Goal: Task Accomplishment & Management: Manage account settings

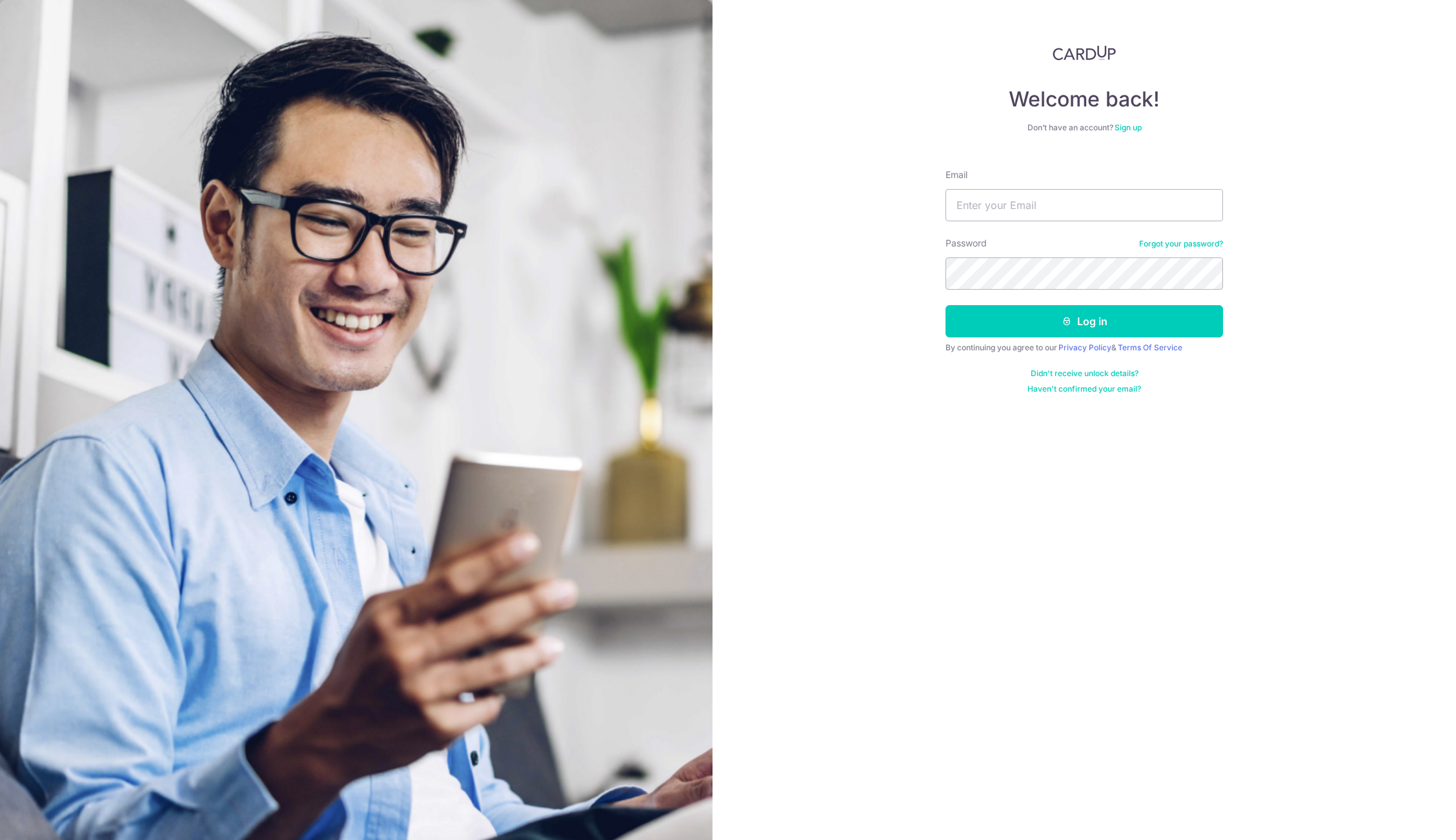
type input "[EMAIL_ADDRESS][DOMAIN_NAME]"
click at [805, 275] on div "Welcome back! Don’t have an account? Sign up Email fenghao91@hotmail.com Passwo…" at bounding box center [1084, 420] width 743 height 840
click at [992, 320] on button "Log in" at bounding box center [1084, 321] width 277 height 32
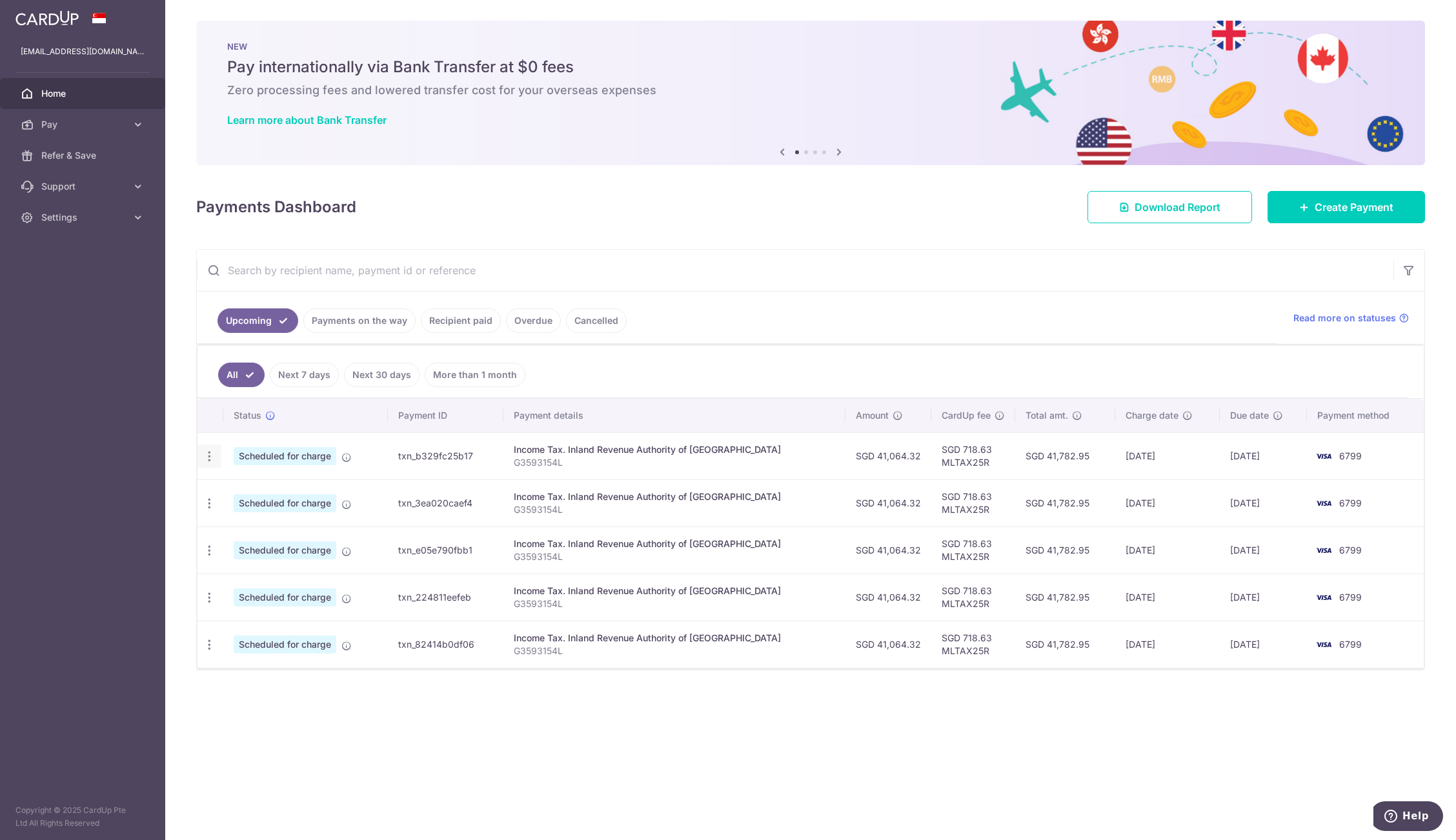
click at [213, 456] on icon "button" at bounding box center [210, 457] width 14 height 14
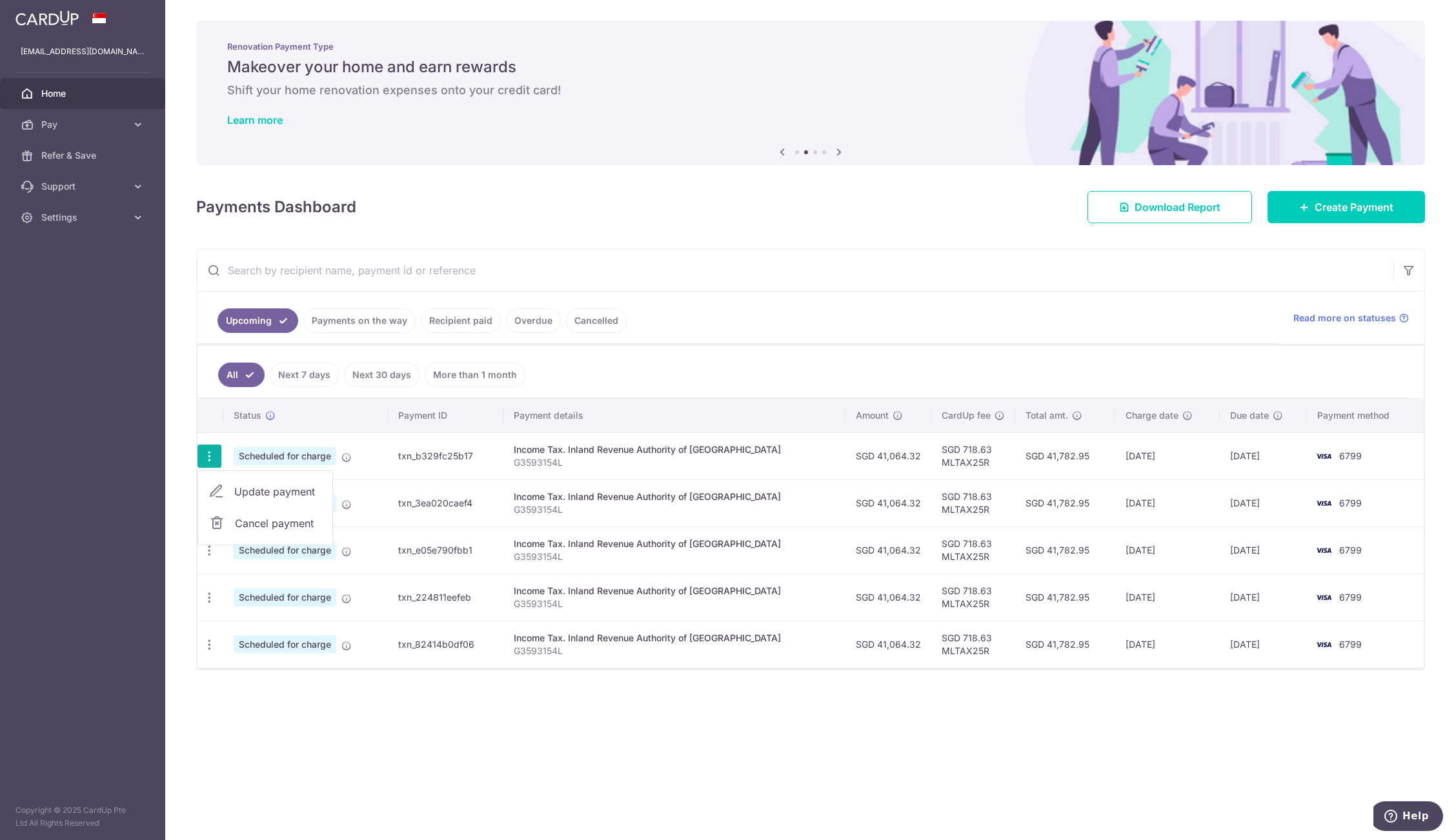
click at [907, 708] on div "× Pause Schedule Pause all future payments in this series Pause just this one p…" at bounding box center [810, 420] width 1290 height 840
click at [213, 456] on icon "button" at bounding box center [210, 457] width 14 height 14
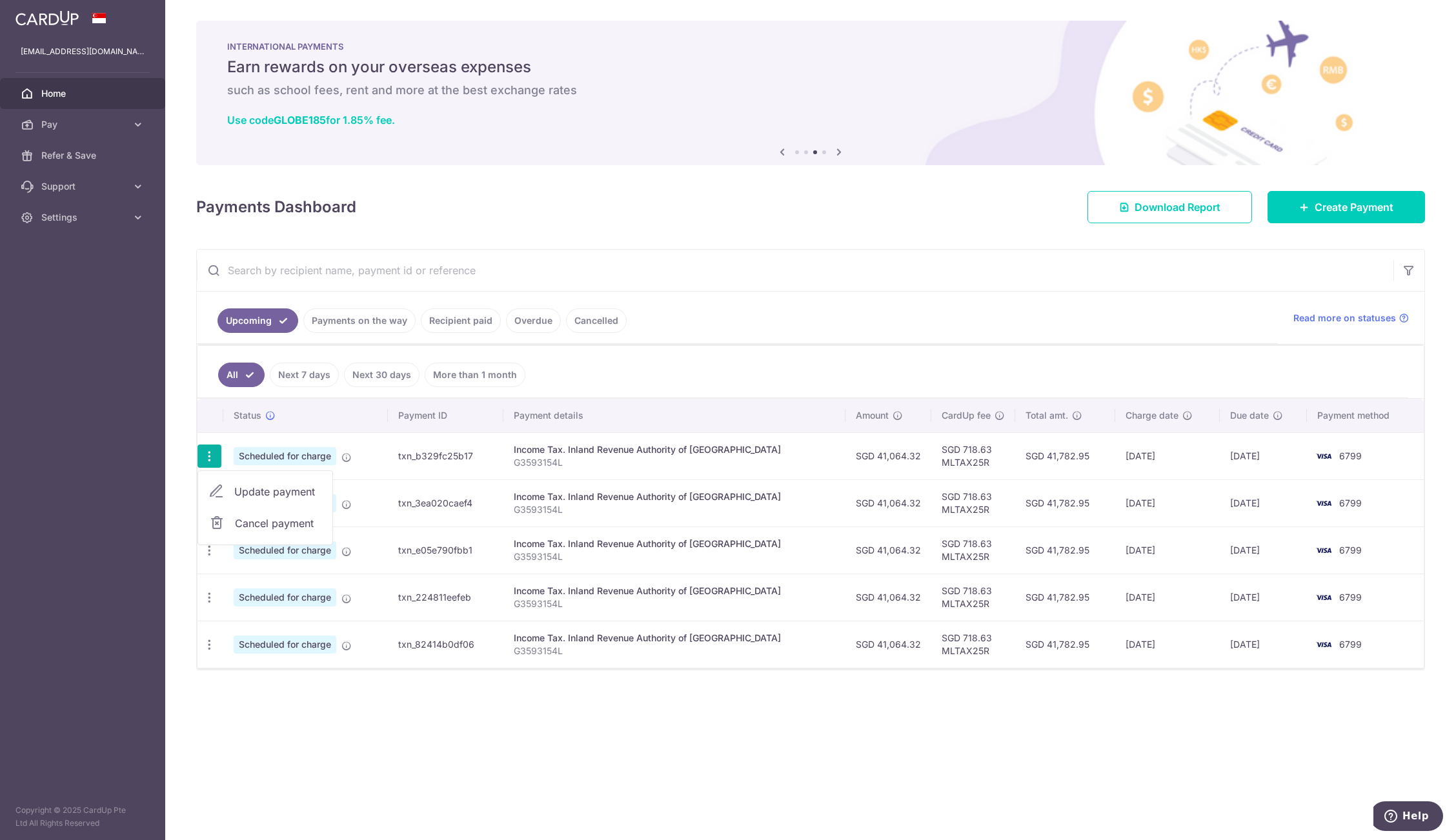
click at [240, 484] on span "Update payment" at bounding box center [278, 491] width 88 height 16
radio input "true"
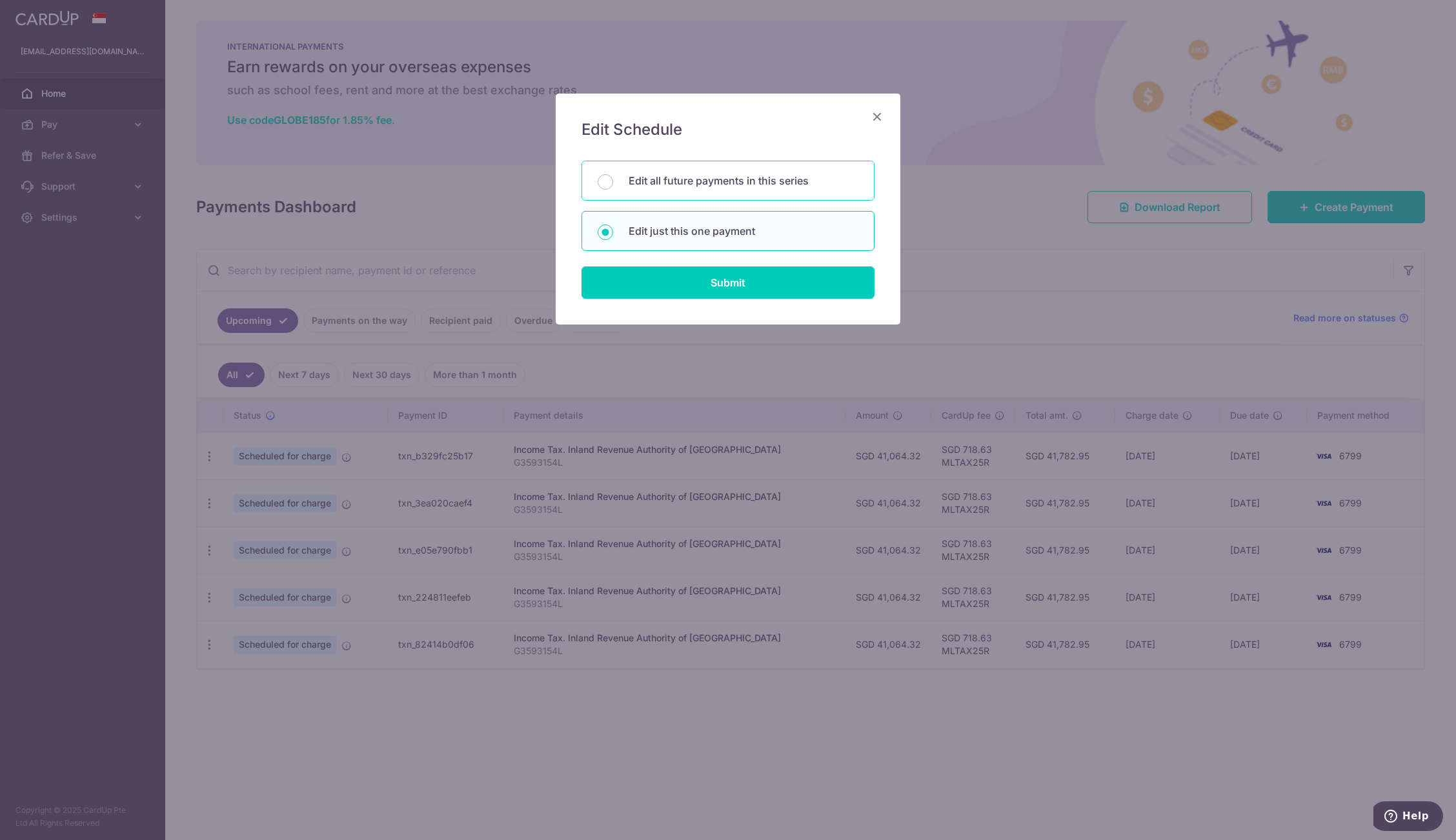
click at [666, 180] on p "Edit all future payments in this series" at bounding box center [743, 180] width 230 height 16
click at [613, 180] on input "Edit all future payments in this series" at bounding box center [606, 182] width 16 height 16
radio input "true"
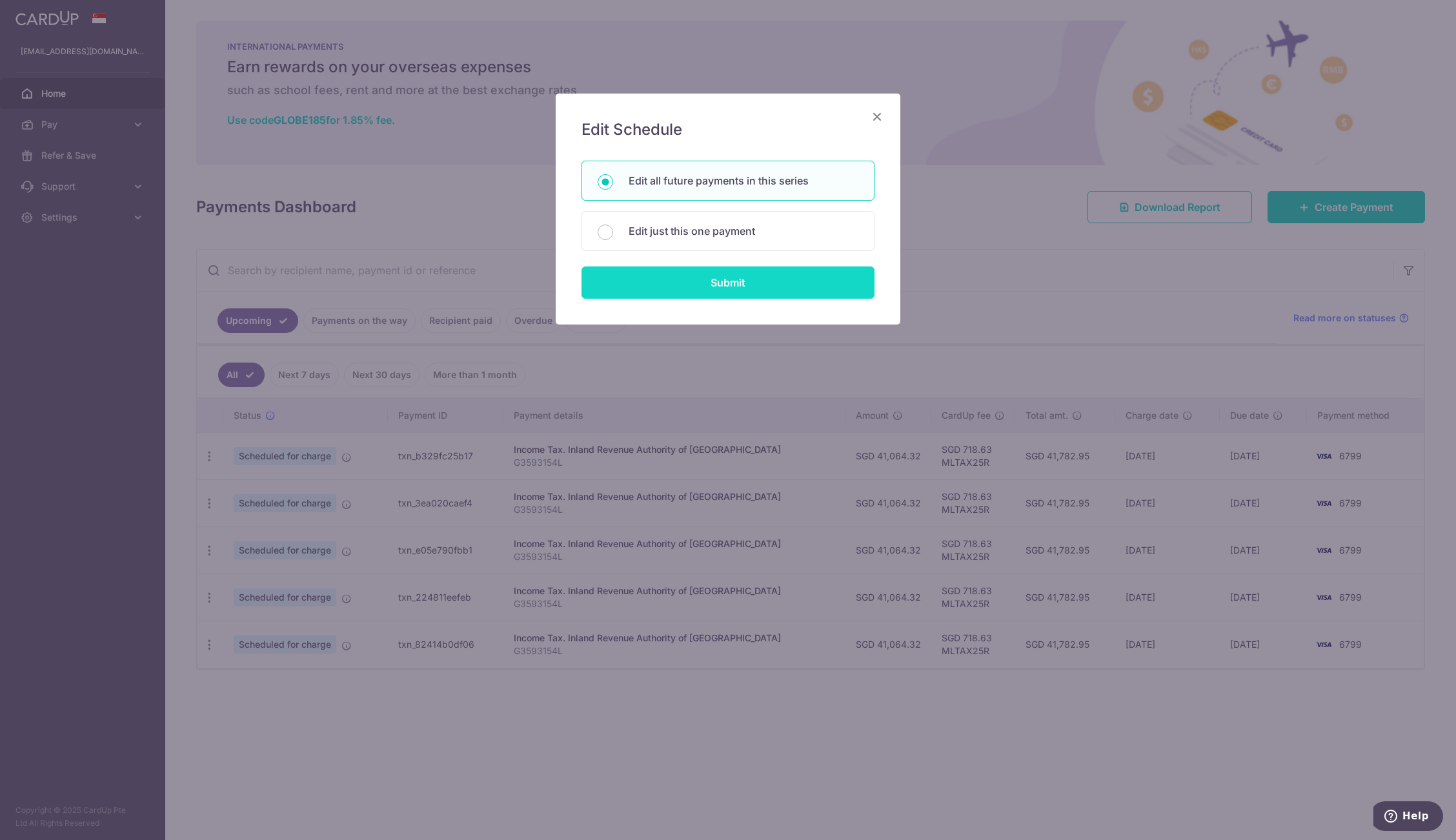
click at [660, 280] on input "Submit" at bounding box center [728, 282] width 293 height 32
radio input "true"
type input "41,064.32"
type input "G3593154L"
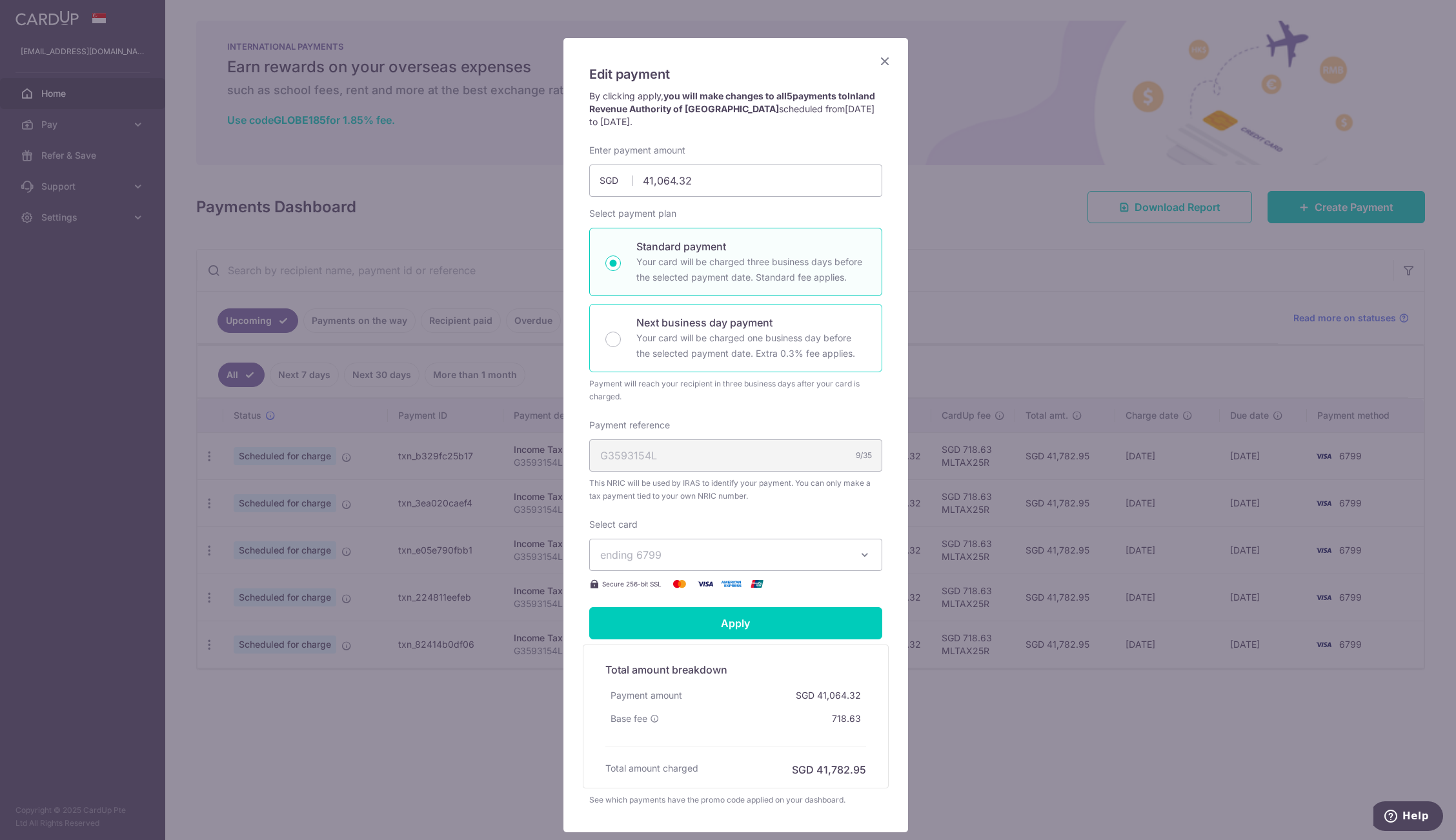
scroll to position [141, 0]
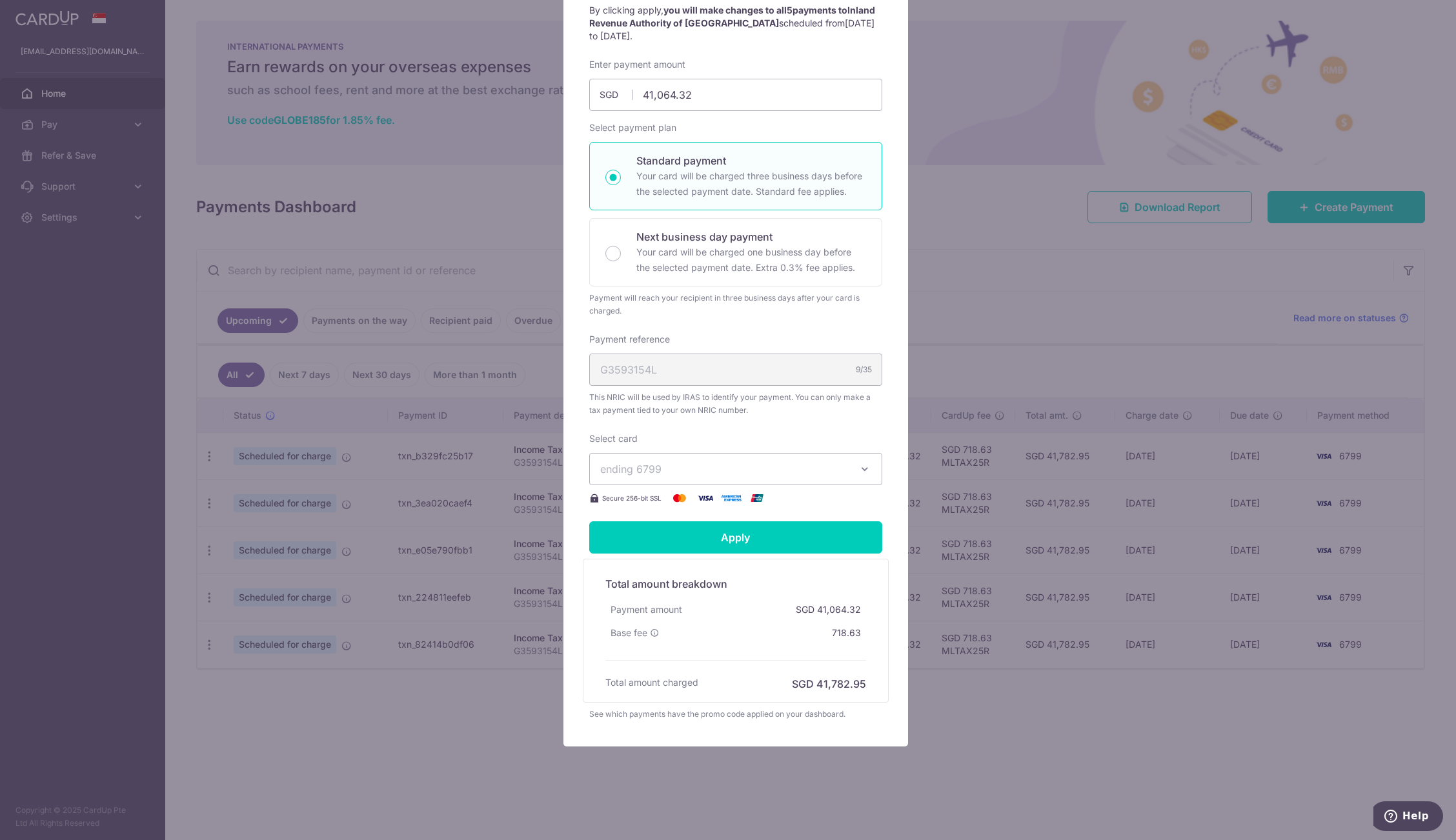
click at [818, 464] on span "ending 6799" at bounding box center [724, 470] width 247 height 16
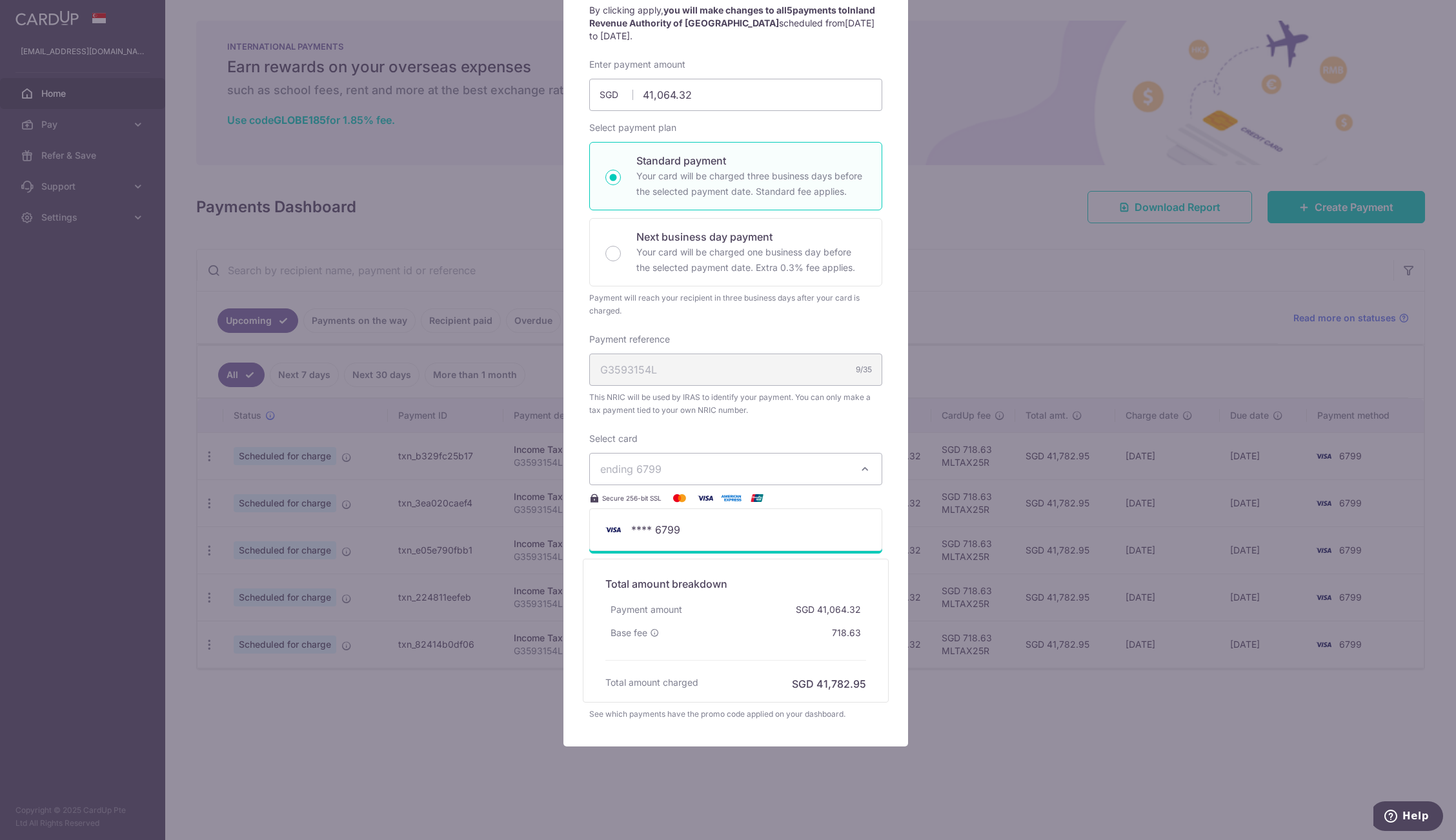
click at [708, 459] on button "ending 6799" at bounding box center [735, 469] width 293 height 32
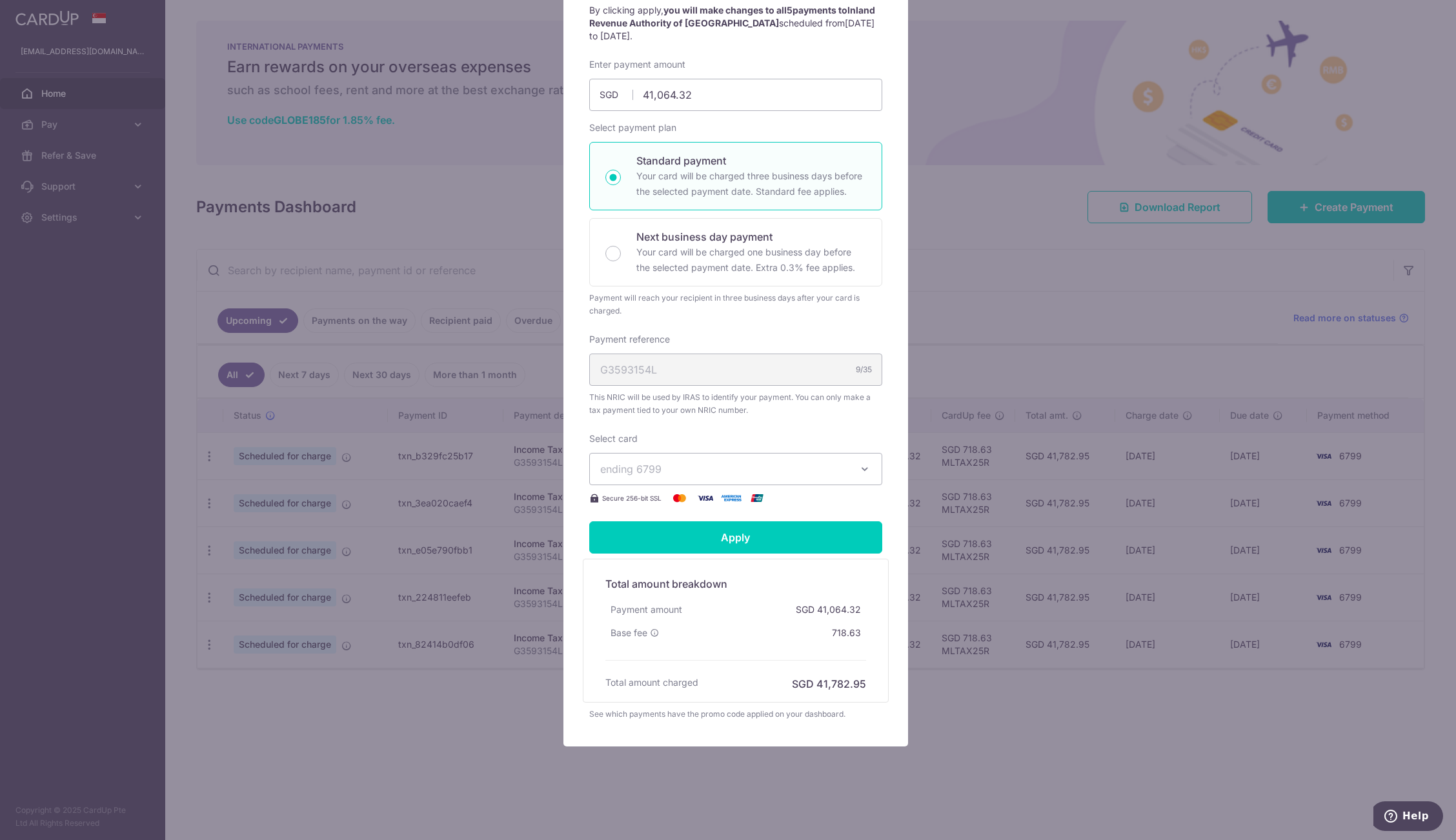
click at [711, 463] on span "ending 6799" at bounding box center [724, 470] width 247 height 16
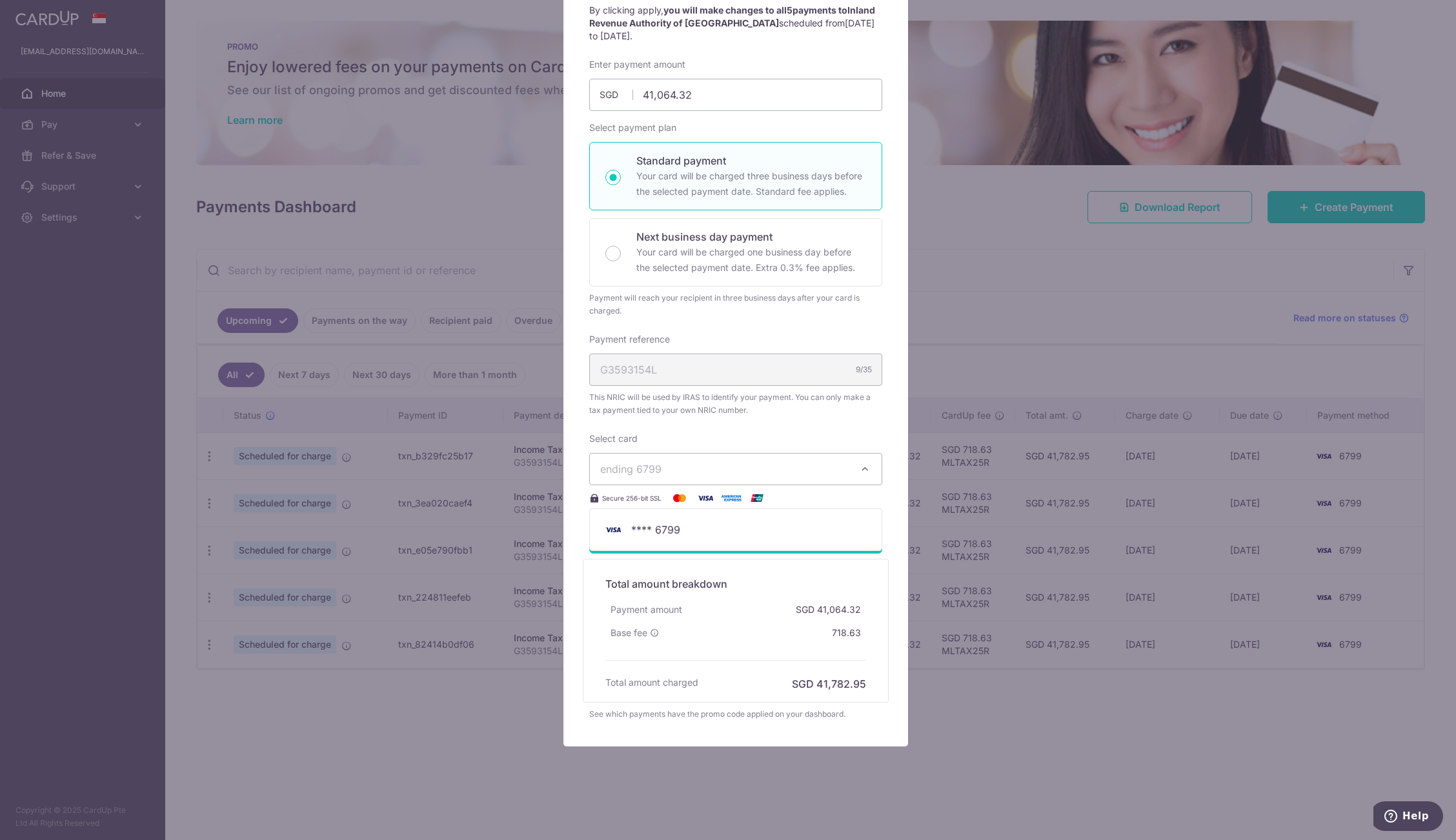
click at [713, 463] on span "ending 6799" at bounding box center [724, 470] width 247 height 16
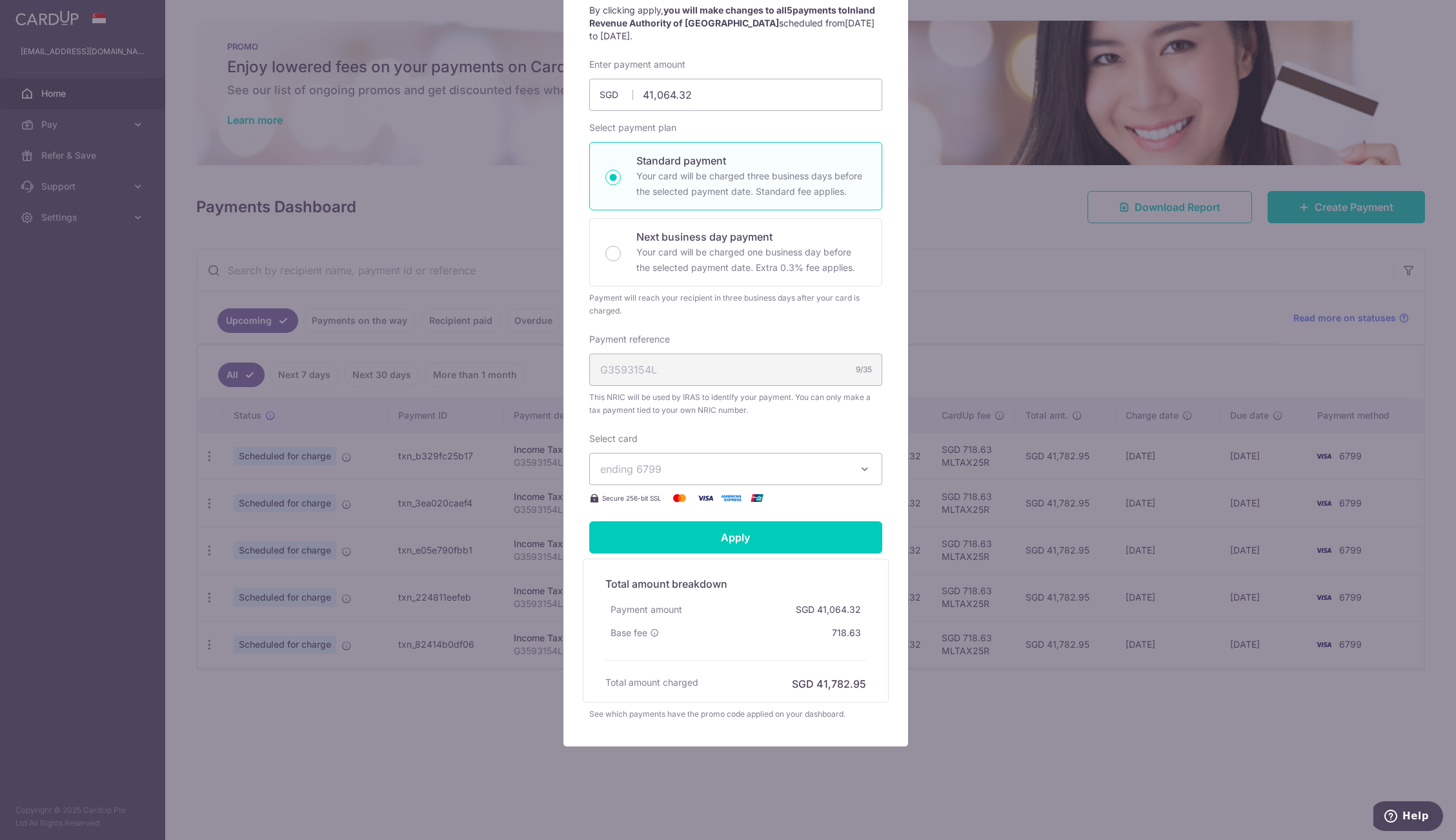
click at [713, 463] on span "ending 6799" at bounding box center [724, 470] width 247 height 16
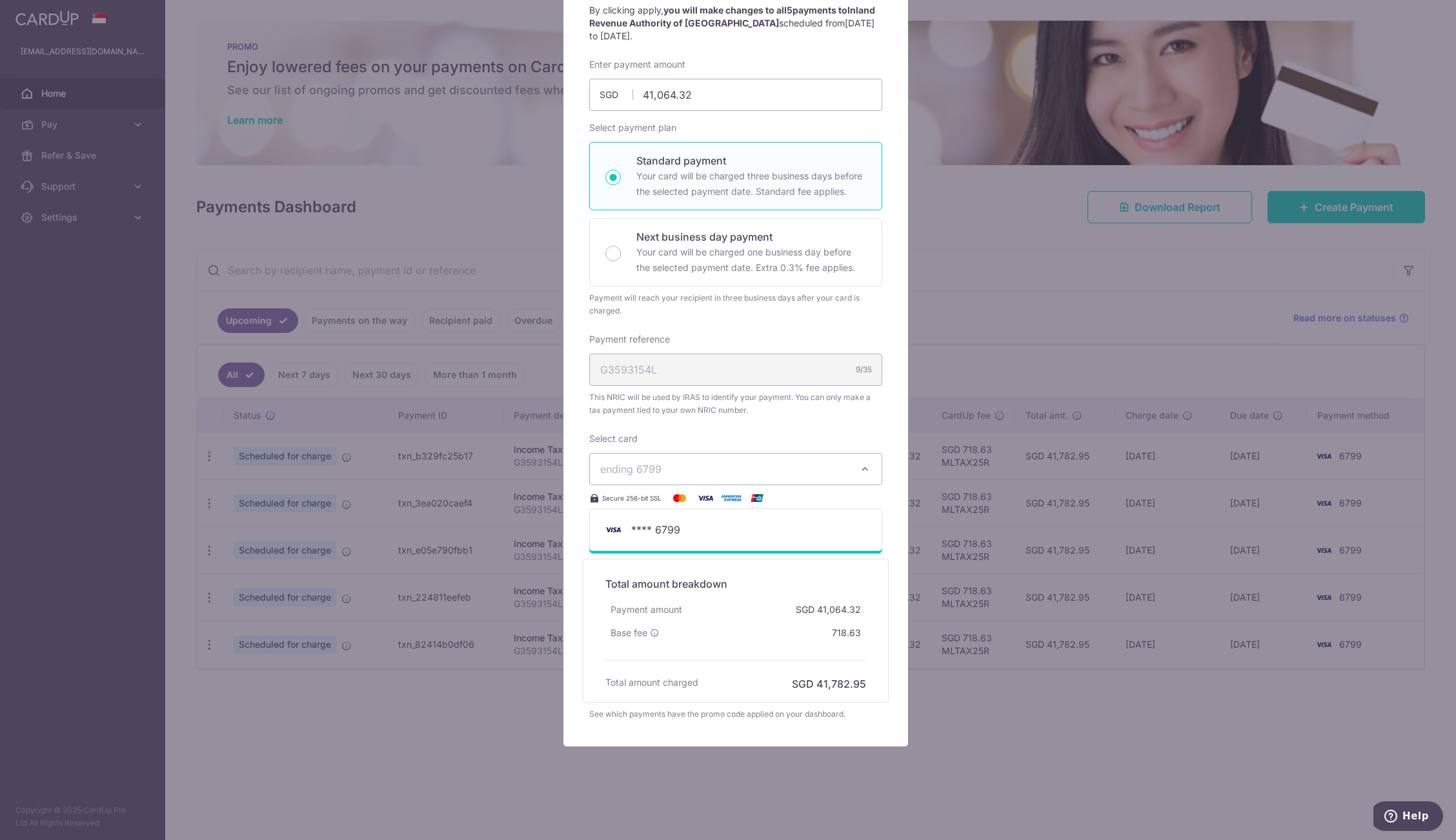
click at [1127, 687] on div "Edit payment By clicking apply, you will make changes to all 5 payments to Inla…" at bounding box center [728, 420] width 1456 height 840
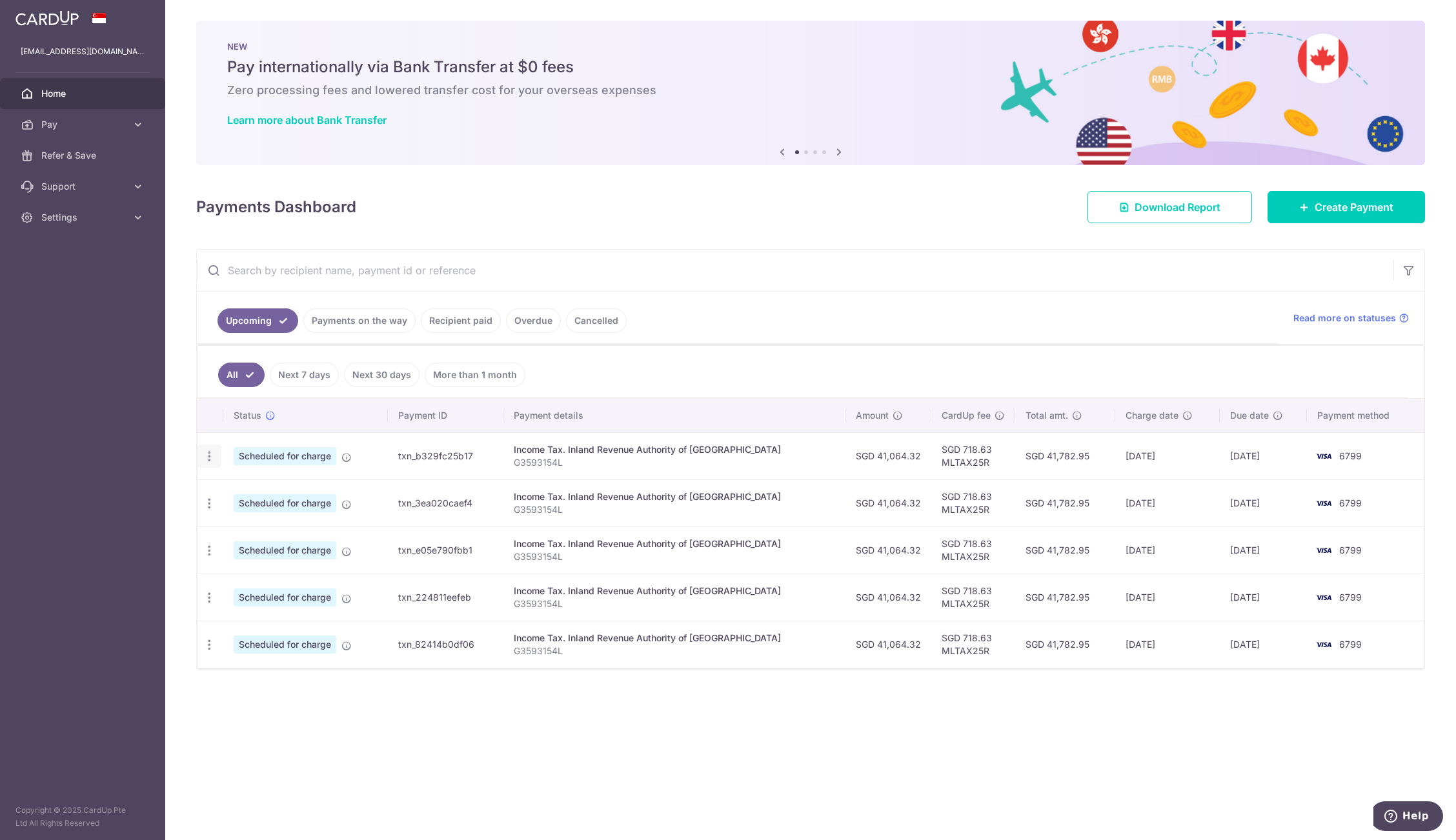
click at [213, 454] on icon "button" at bounding box center [210, 457] width 14 height 14
click at [232, 493] on link "Update payment" at bounding box center [265, 492] width 134 height 31
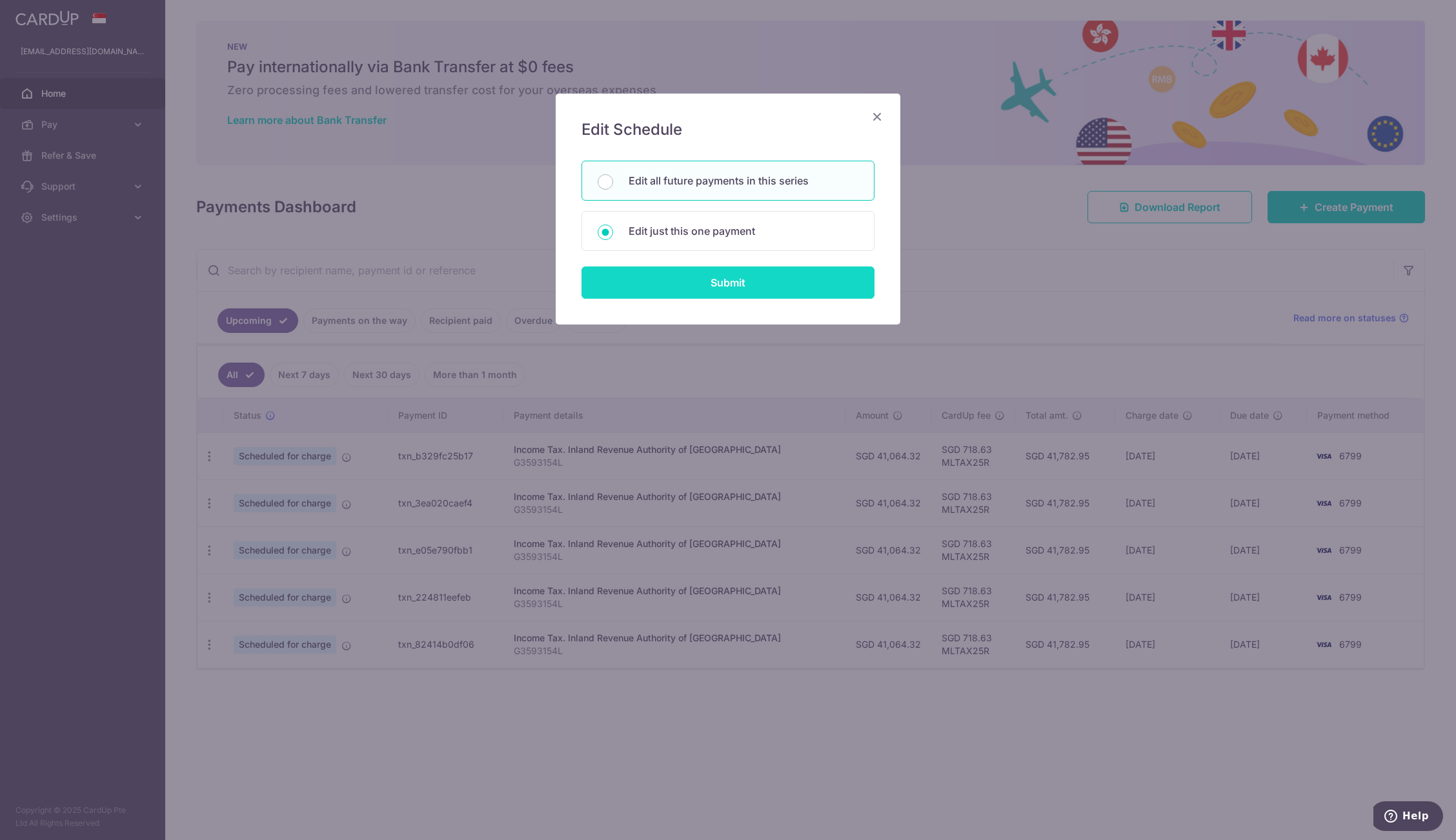
click at [642, 281] on input "Submit" at bounding box center [728, 282] width 293 height 32
radio input "true"
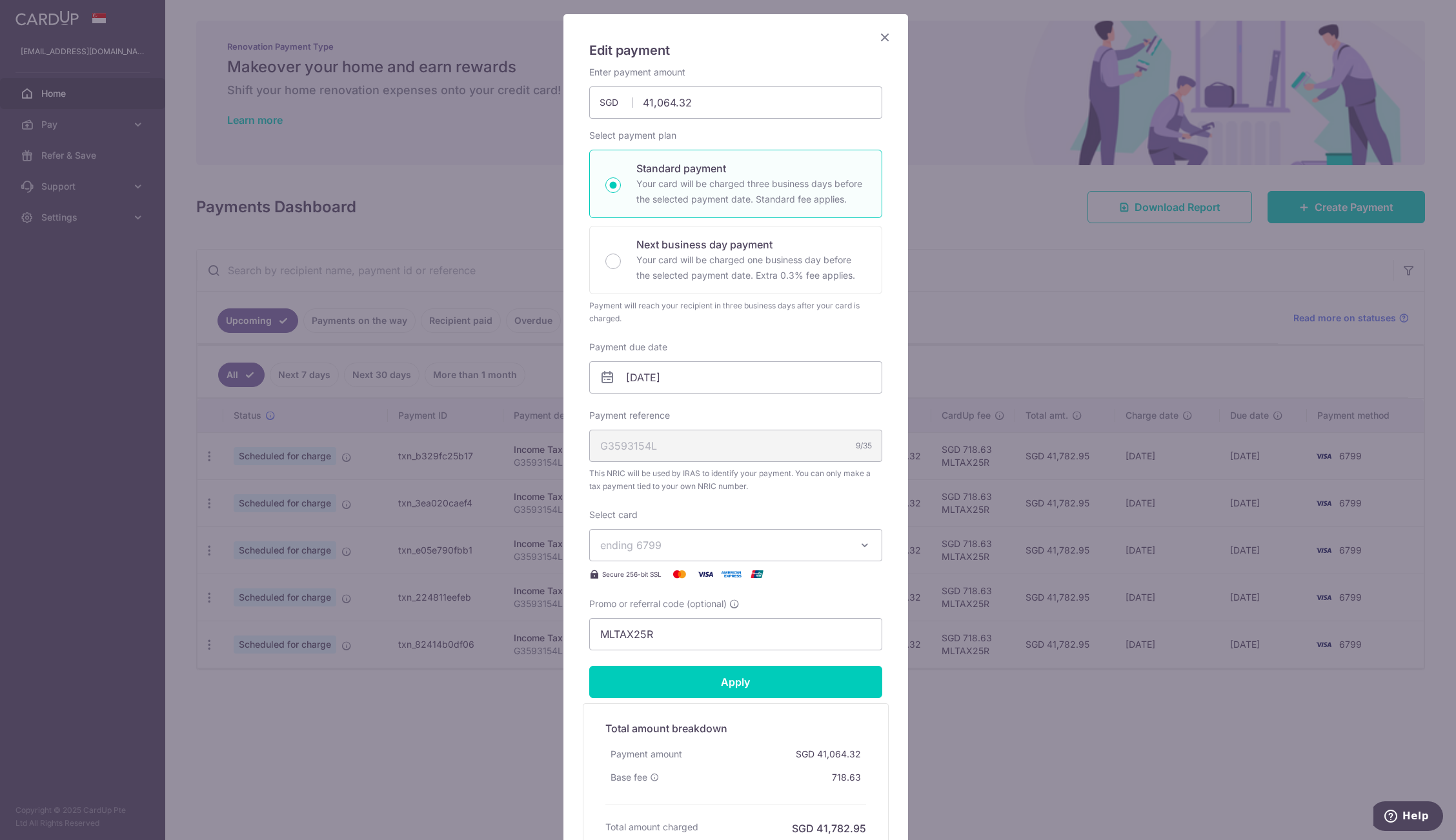
scroll to position [193, 0]
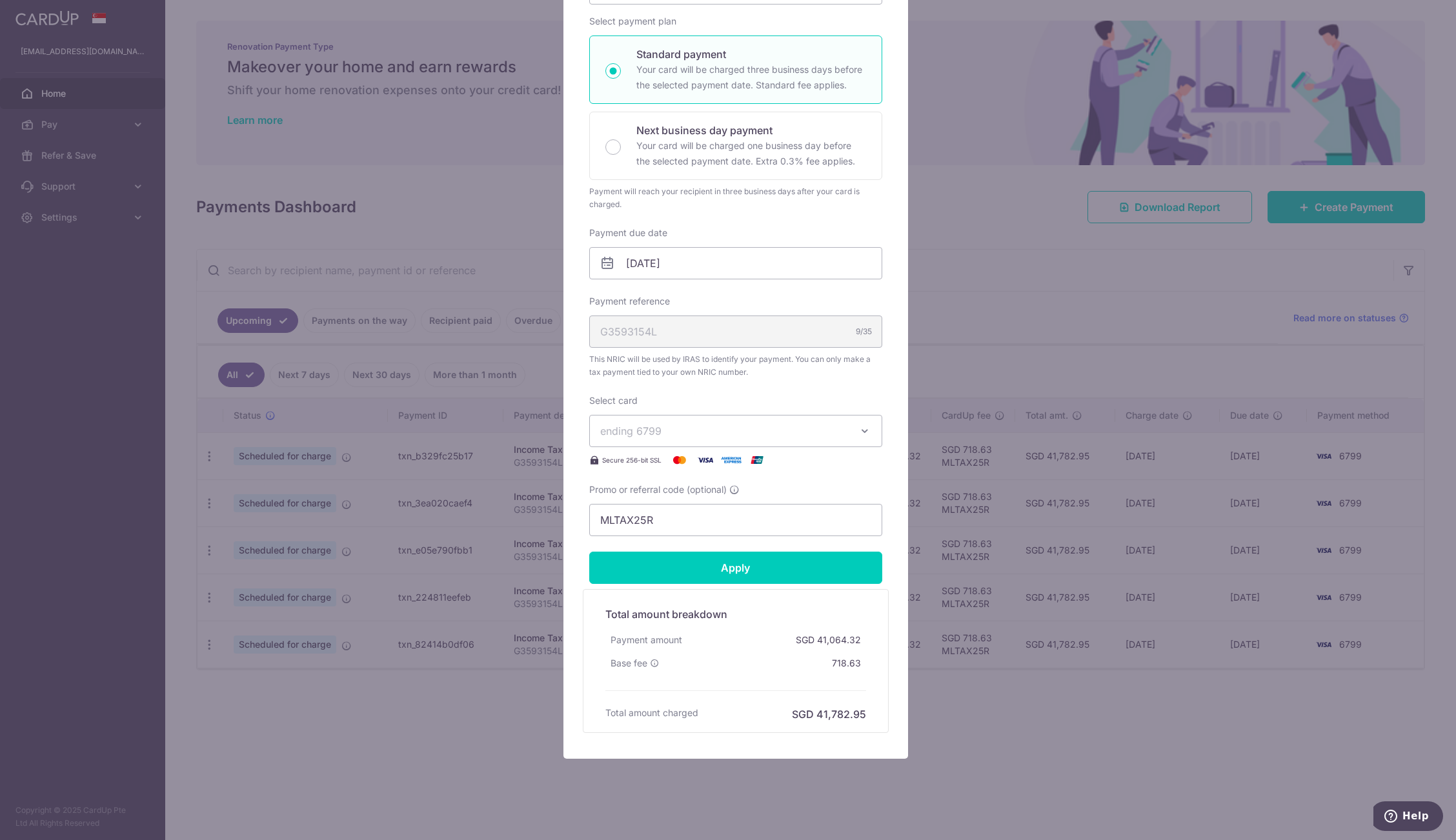
click at [835, 422] on button "ending 6799" at bounding box center [735, 430] width 293 height 32
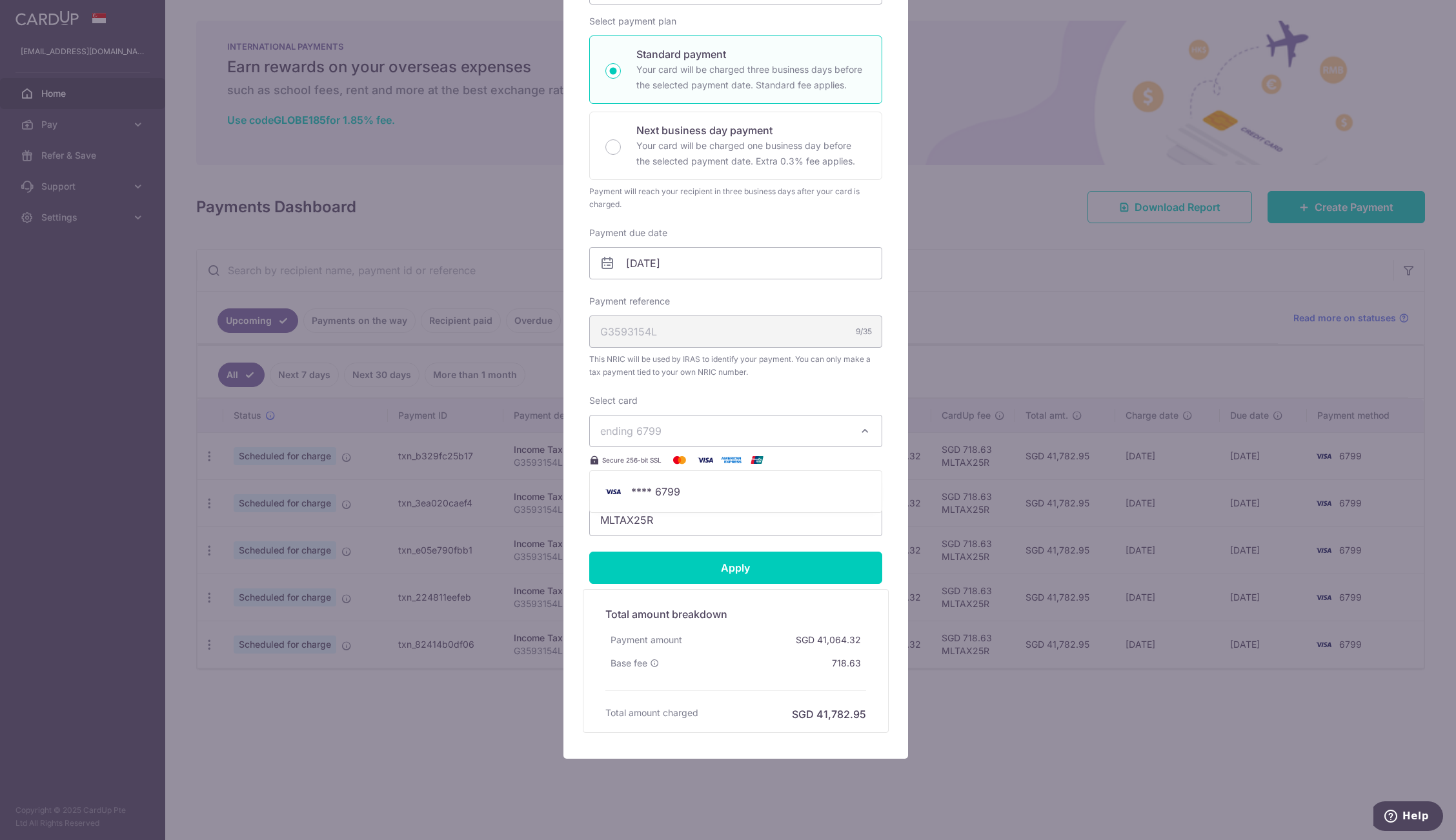
click at [870, 640] on div "Total amount breakdown Payment amount SGD 41,064.32 Base fee 718.63 Processing …" at bounding box center [735, 660] width 306 height 144
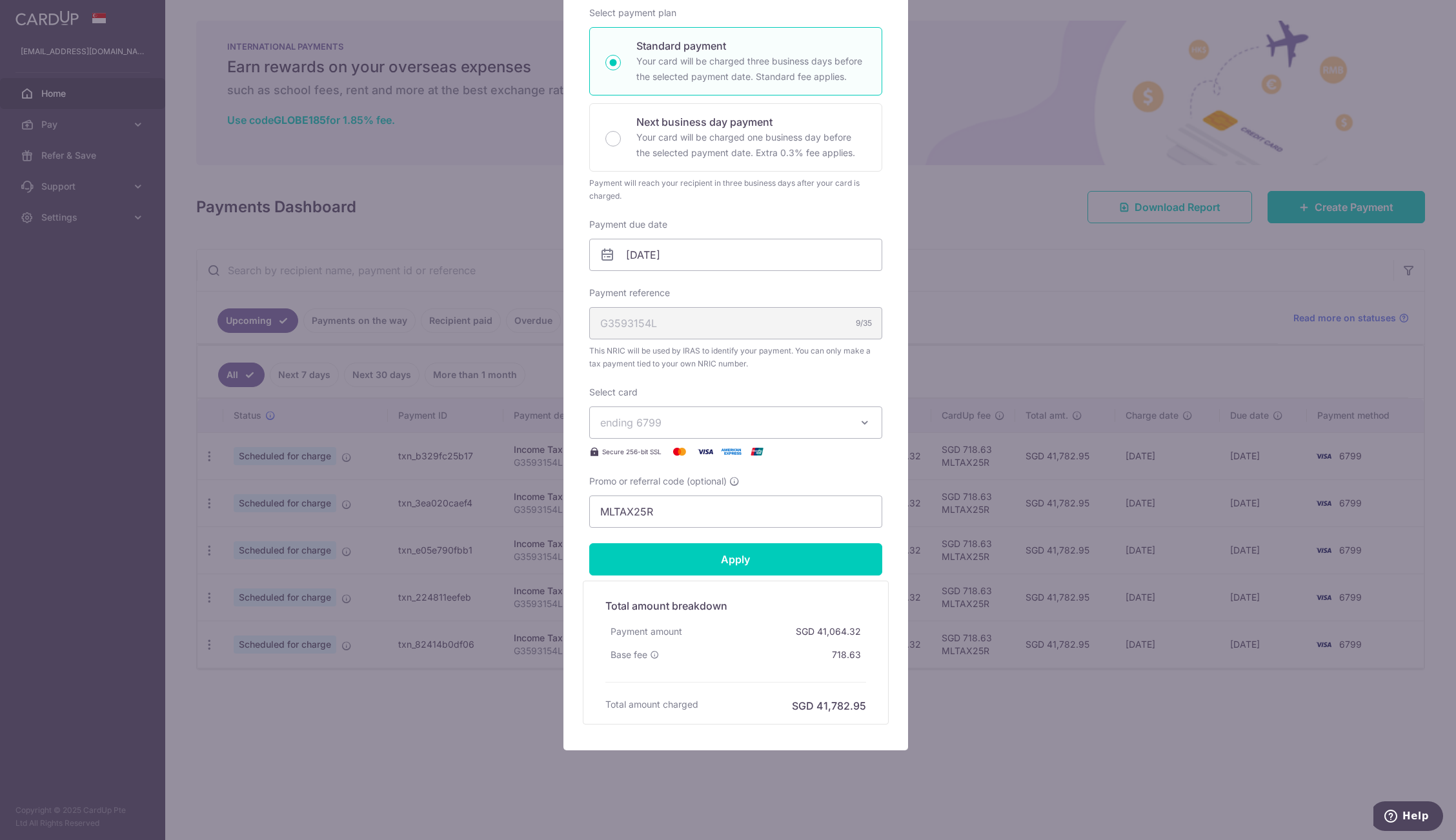
scroll to position [206, 0]
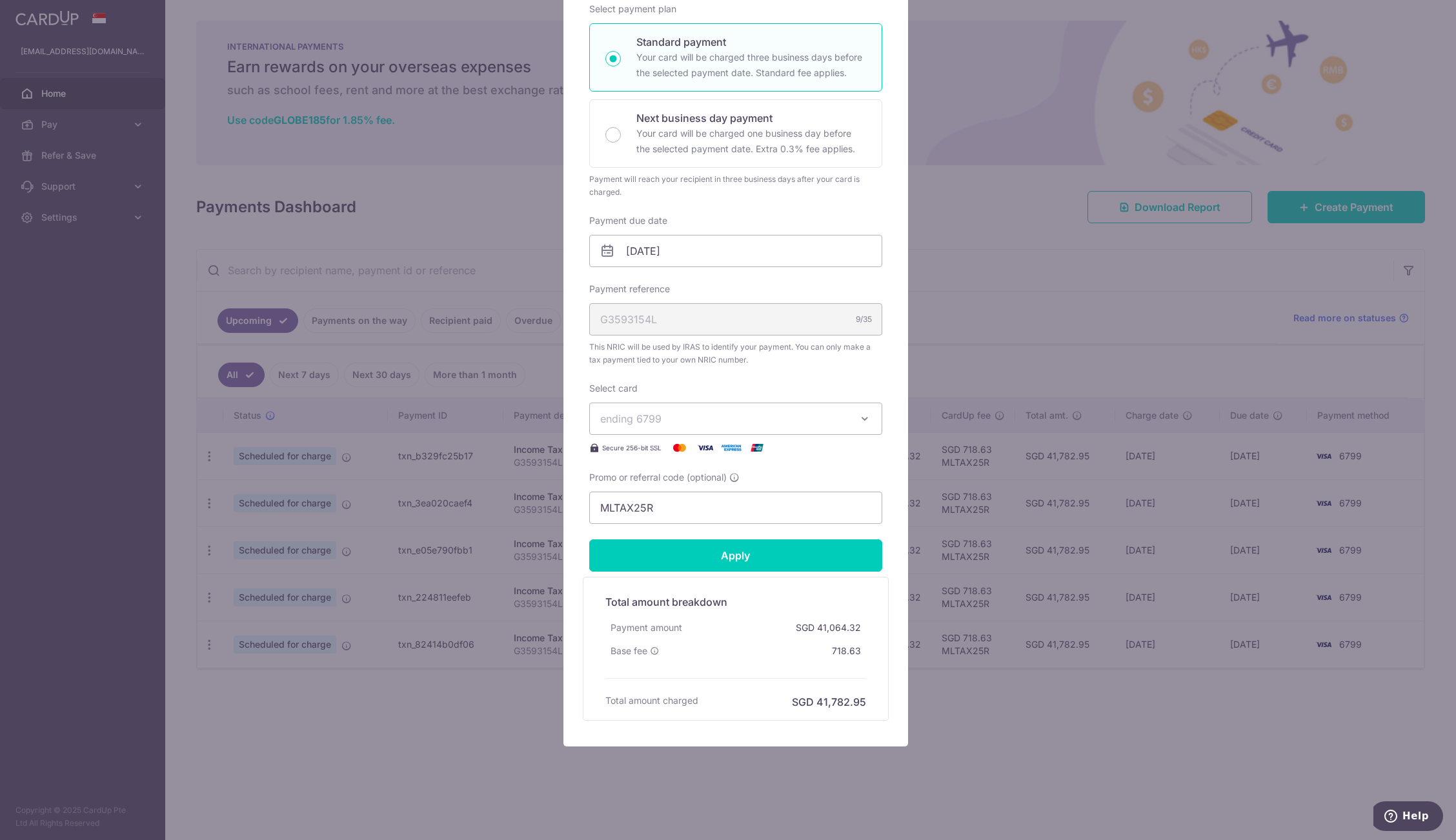
click at [1026, 708] on div "Edit payment By clicking apply, you will make changes to all 5 payments to Inla…" at bounding box center [728, 420] width 1456 height 840
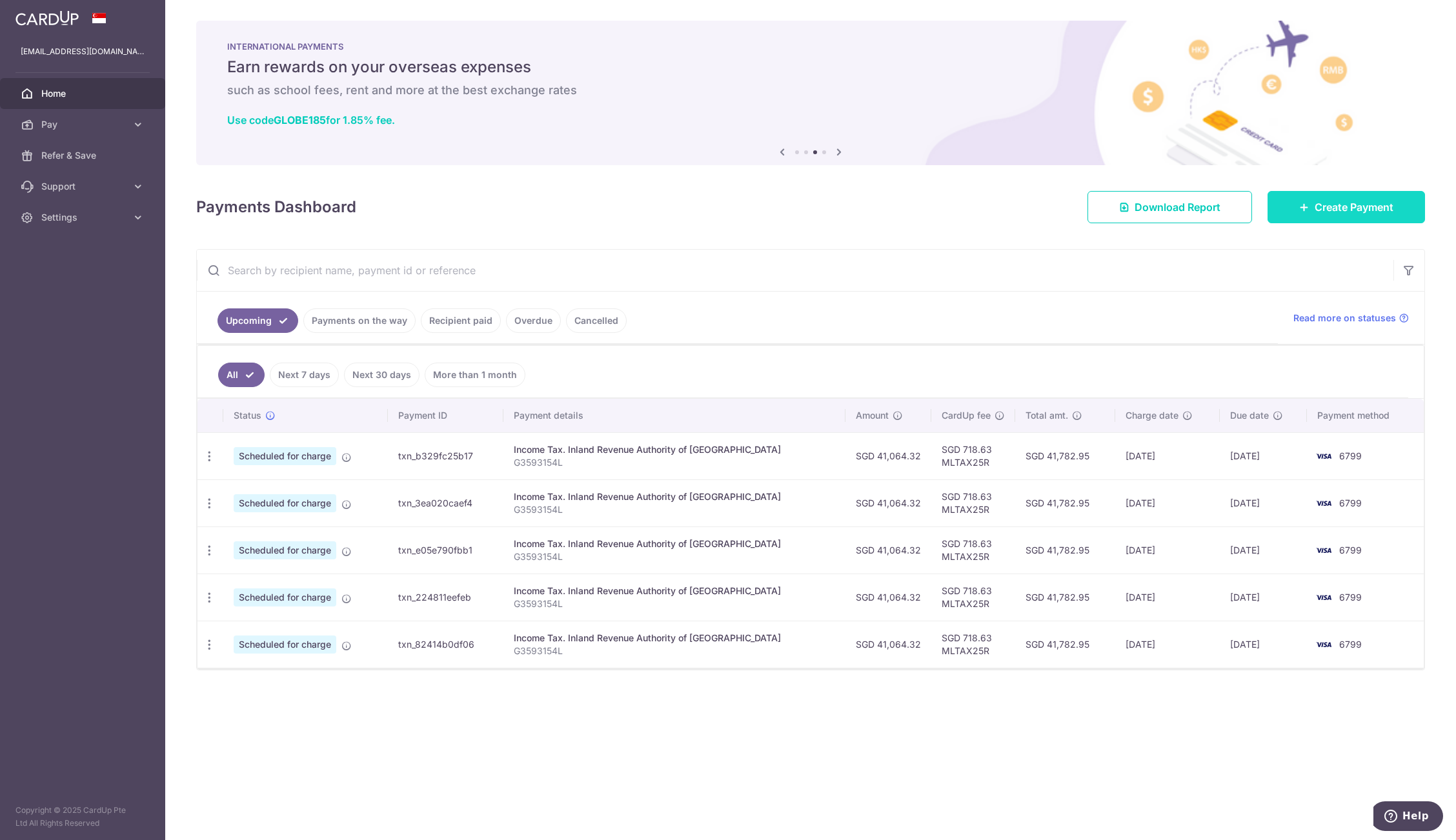
click at [1358, 213] on span "Create Payment" at bounding box center [1354, 207] width 78 height 16
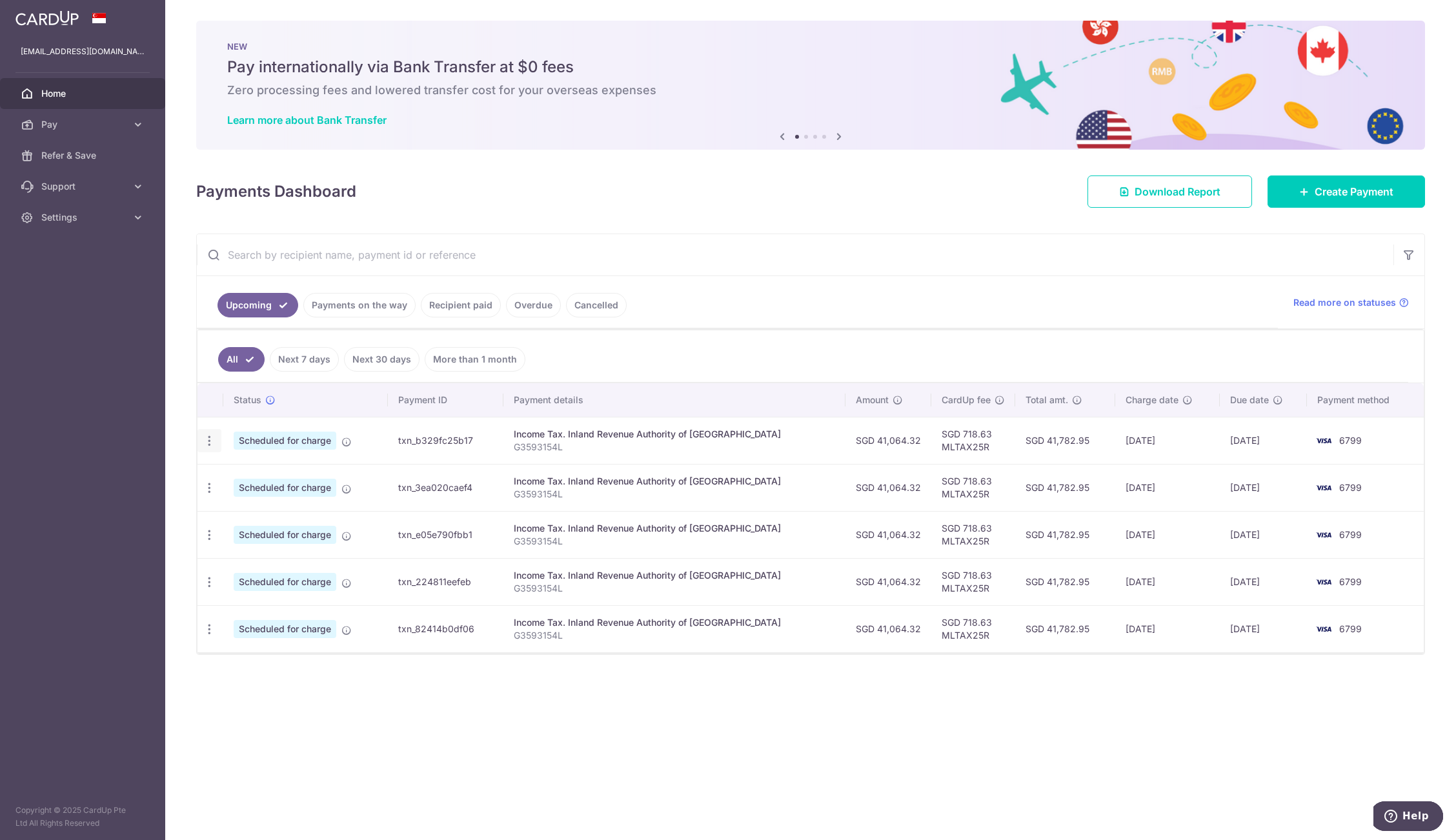
click at [213, 442] on icon "button" at bounding box center [210, 441] width 14 height 14
click at [146, 127] on link "Pay" at bounding box center [83, 125] width 166 height 31
click at [71, 215] on span "Cards" at bounding box center [84, 217] width 85 height 13
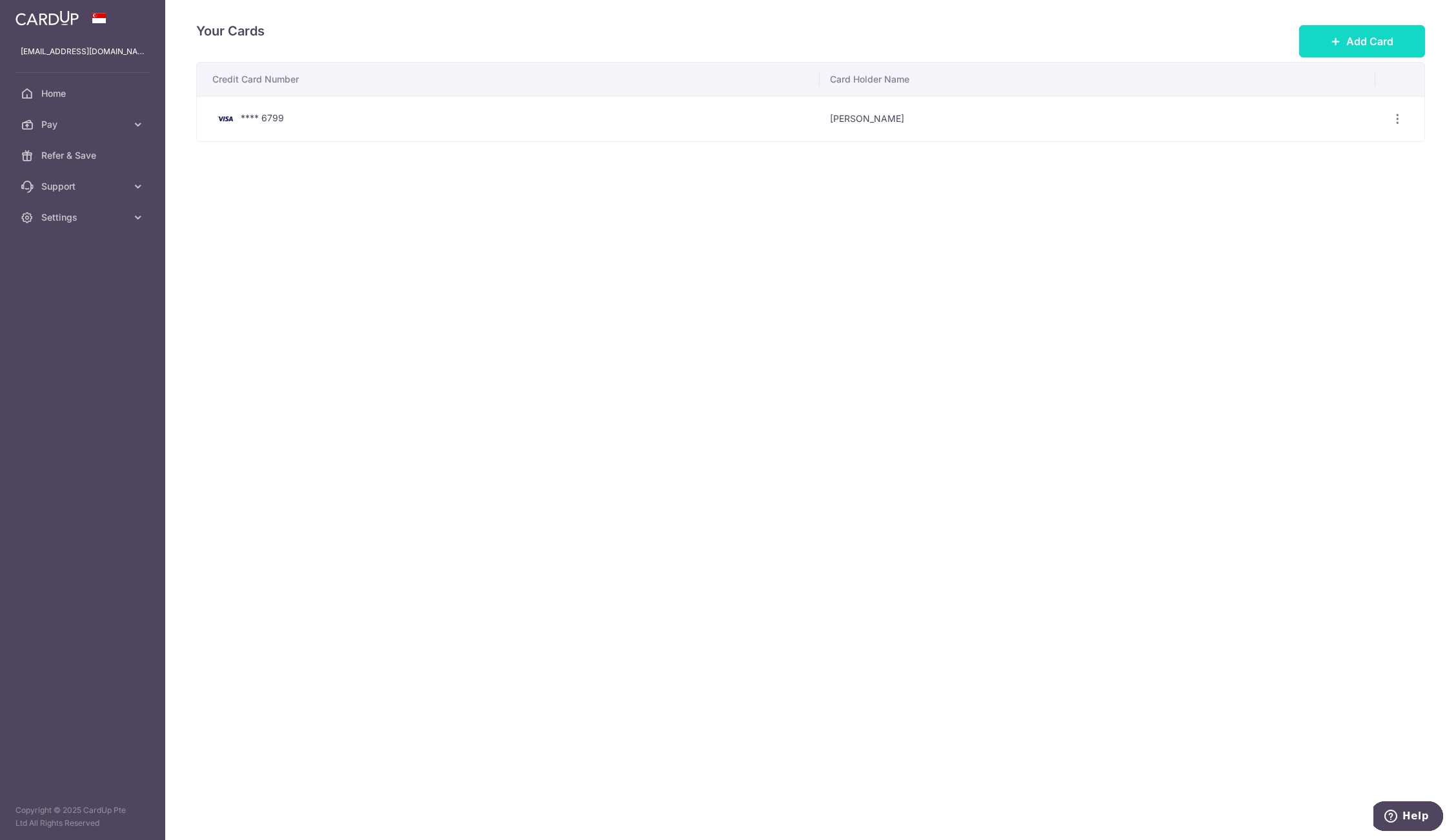
click at [1340, 31] on button "Add Card" at bounding box center [1362, 41] width 125 height 32
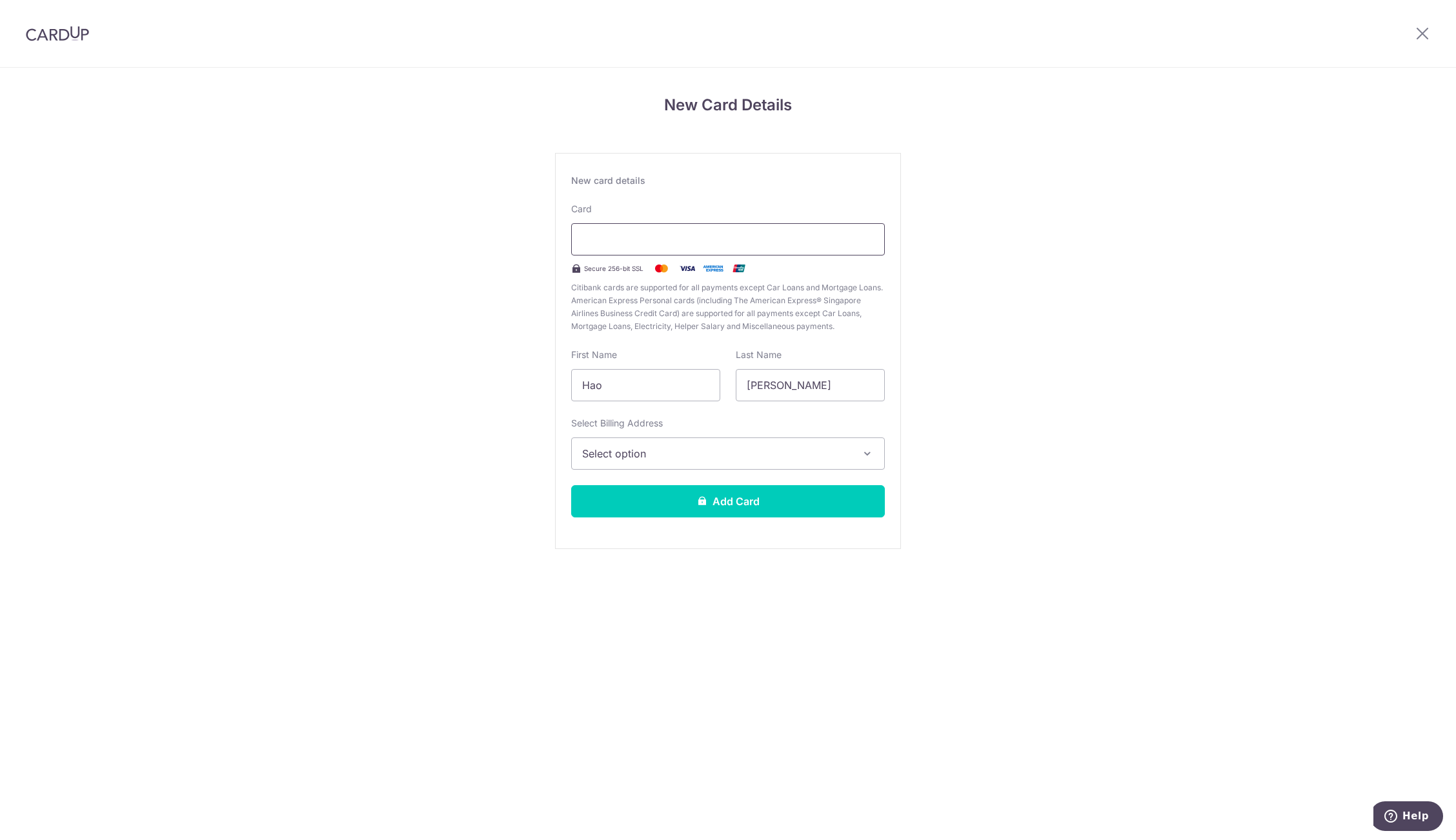
click at [694, 227] on div at bounding box center [728, 239] width 314 height 32
click at [652, 444] on button "Select option" at bounding box center [728, 453] width 314 height 32
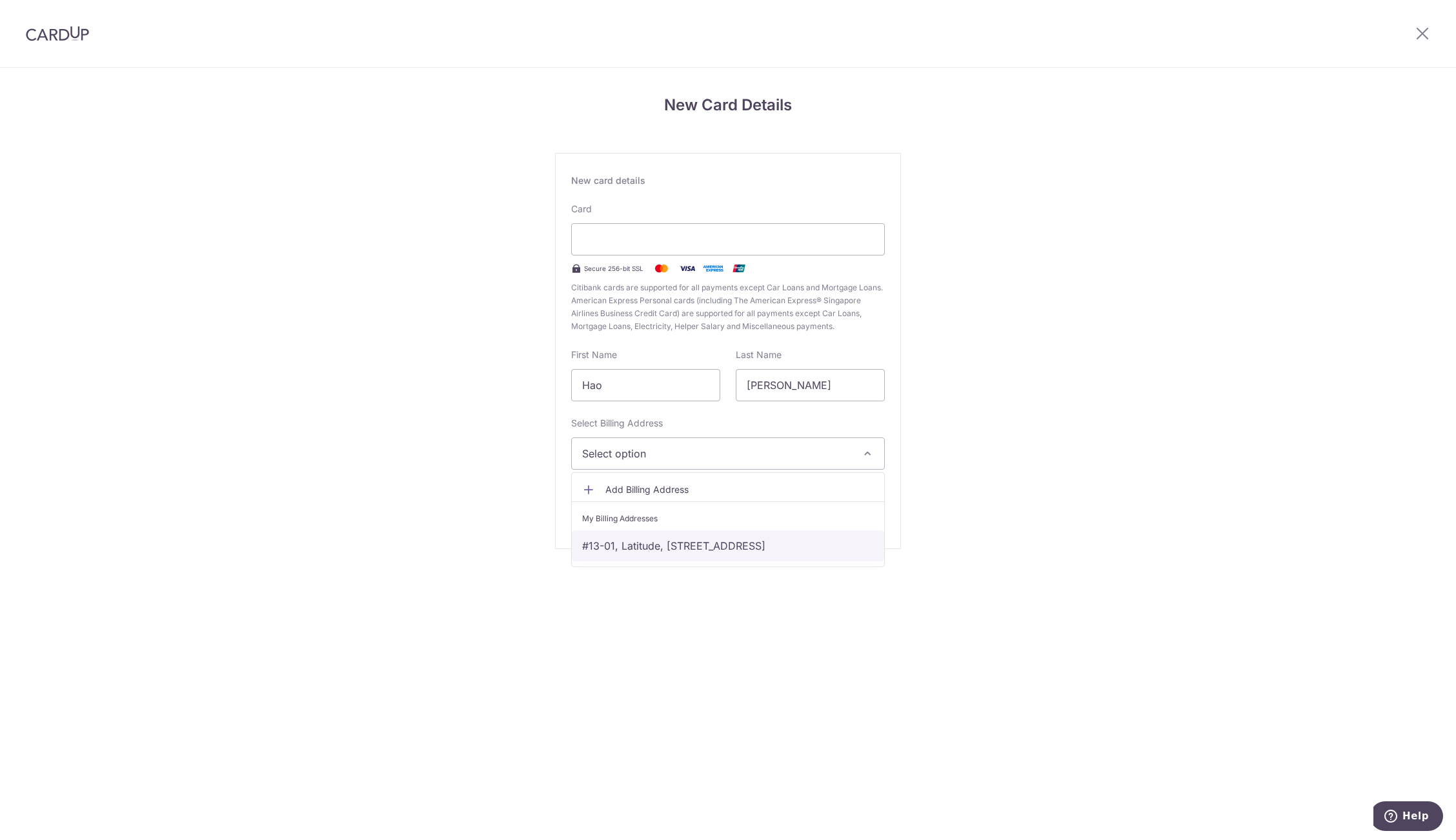
click at [685, 544] on link "#13-01, Latitude, 31 Jalan Mutiara, Singapore, Singapore-249206" at bounding box center [728, 546] width 312 height 31
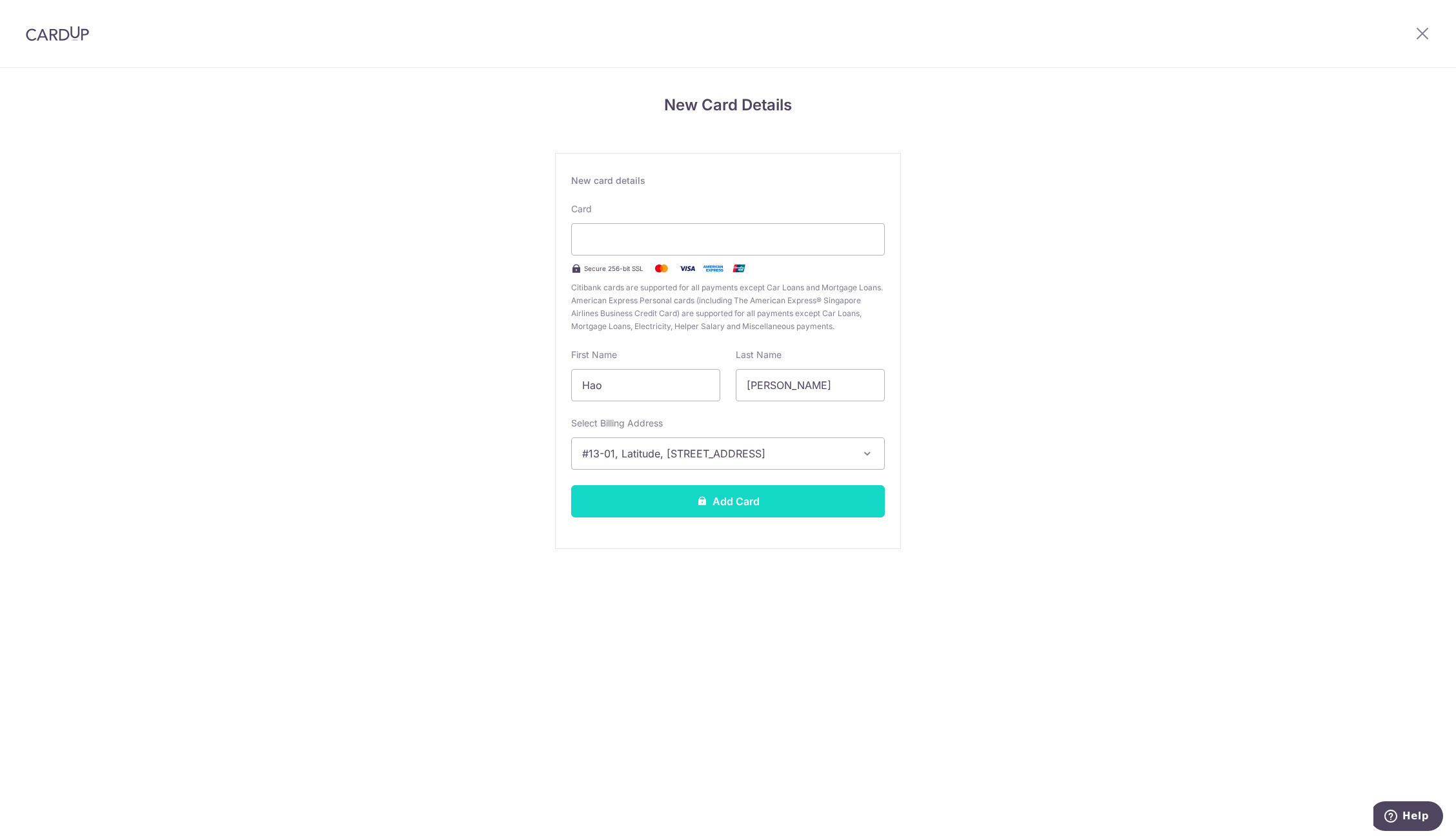
click at [702, 516] on button "Add Card" at bounding box center [728, 501] width 314 height 32
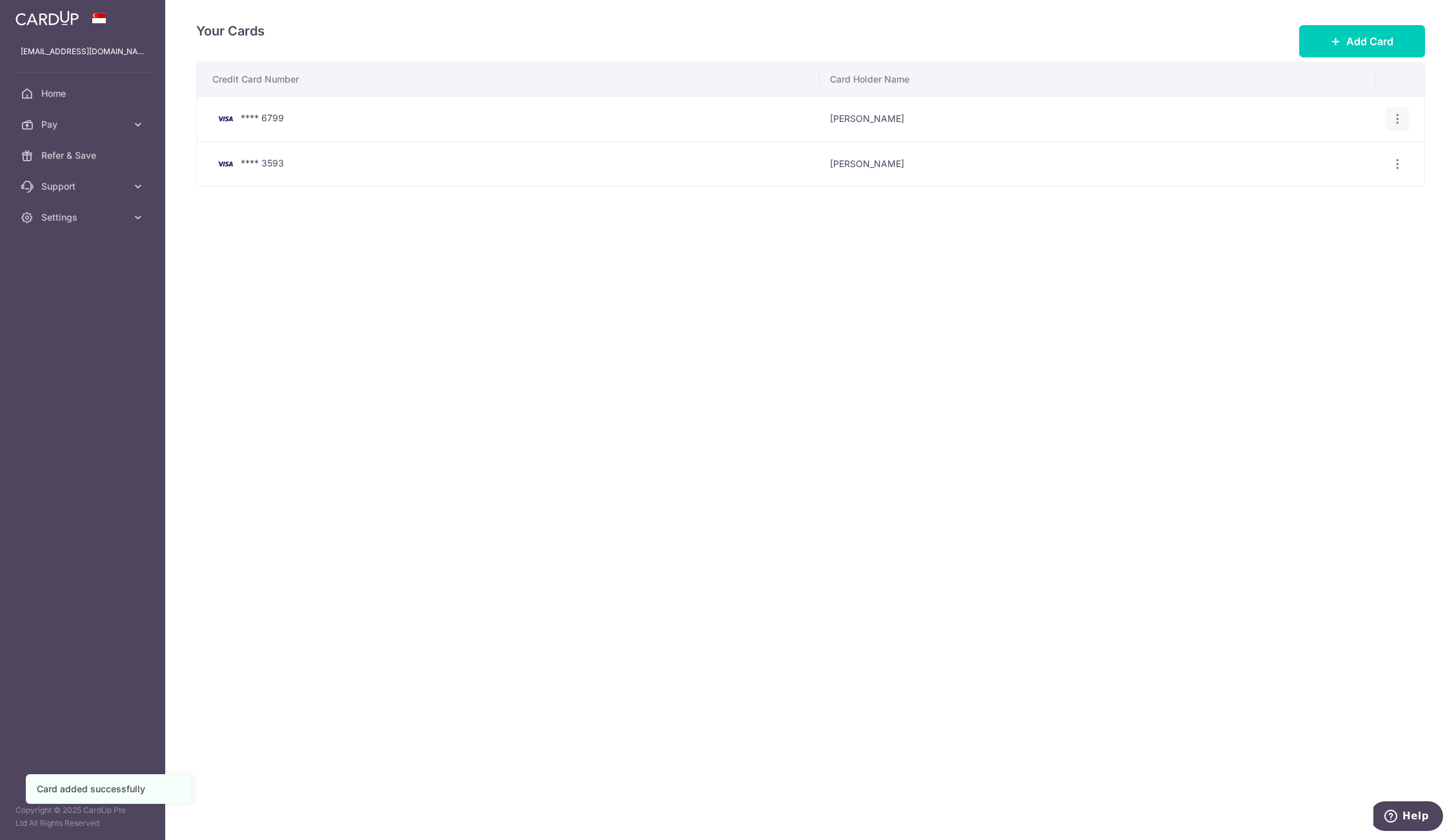
click at [1399, 119] on icon "button" at bounding box center [1398, 119] width 14 height 14
click at [1331, 188] on span "Delete" at bounding box center [1353, 186] width 88 height 16
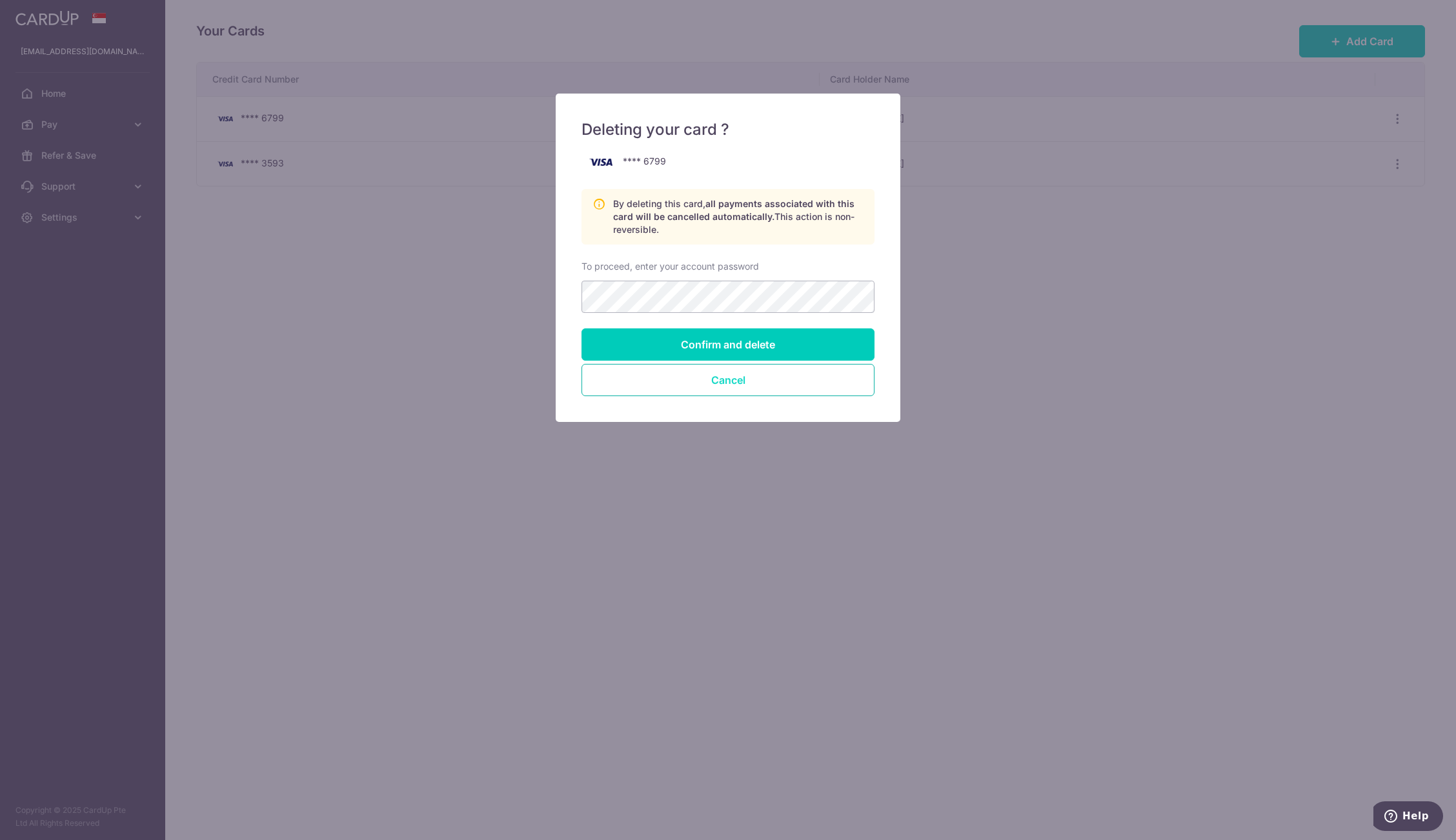
click at [796, 383] on button "Cancel" at bounding box center [728, 380] width 293 height 32
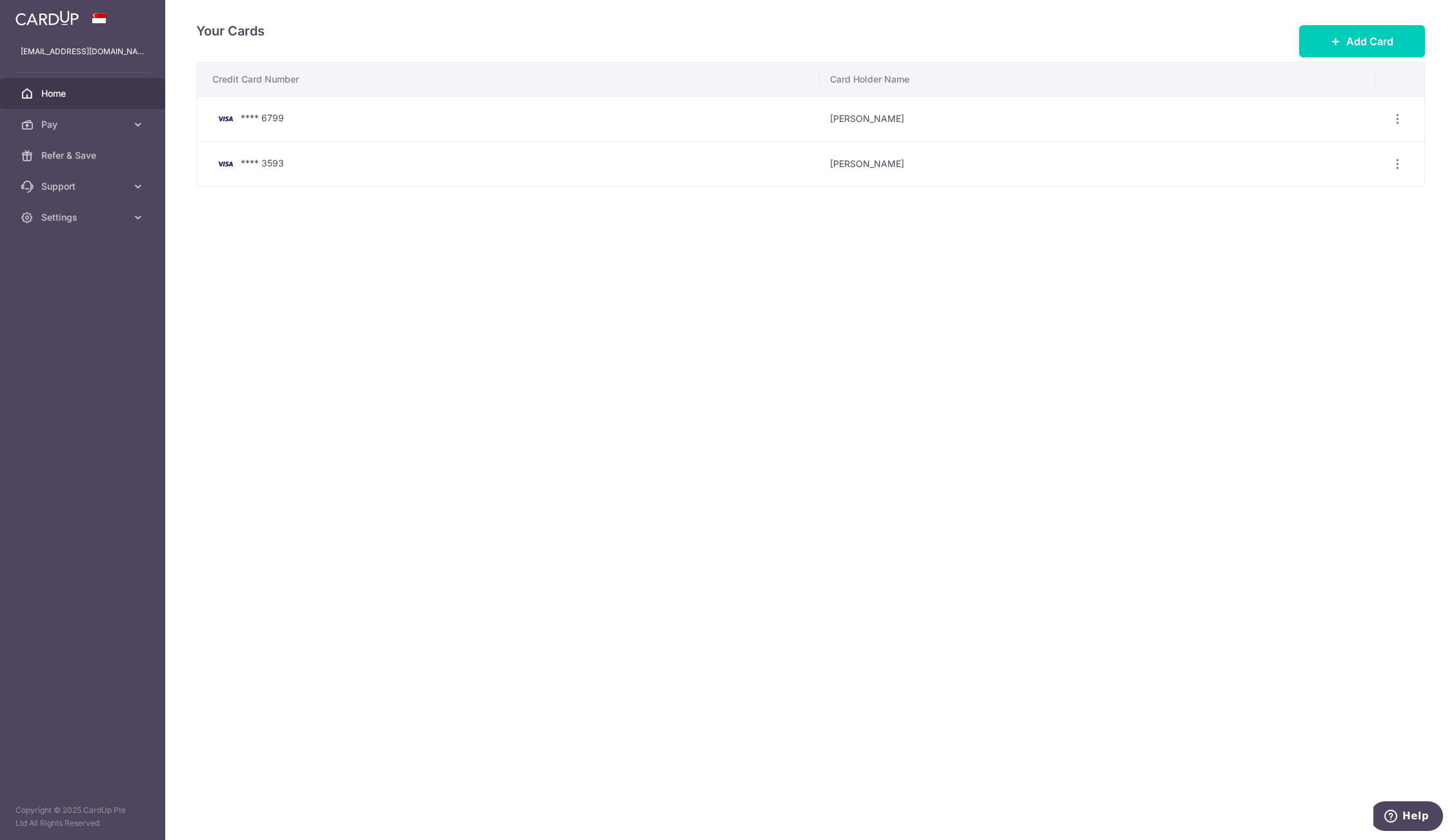
click at [66, 98] on span "Home" at bounding box center [84, 93] width 85 height 13
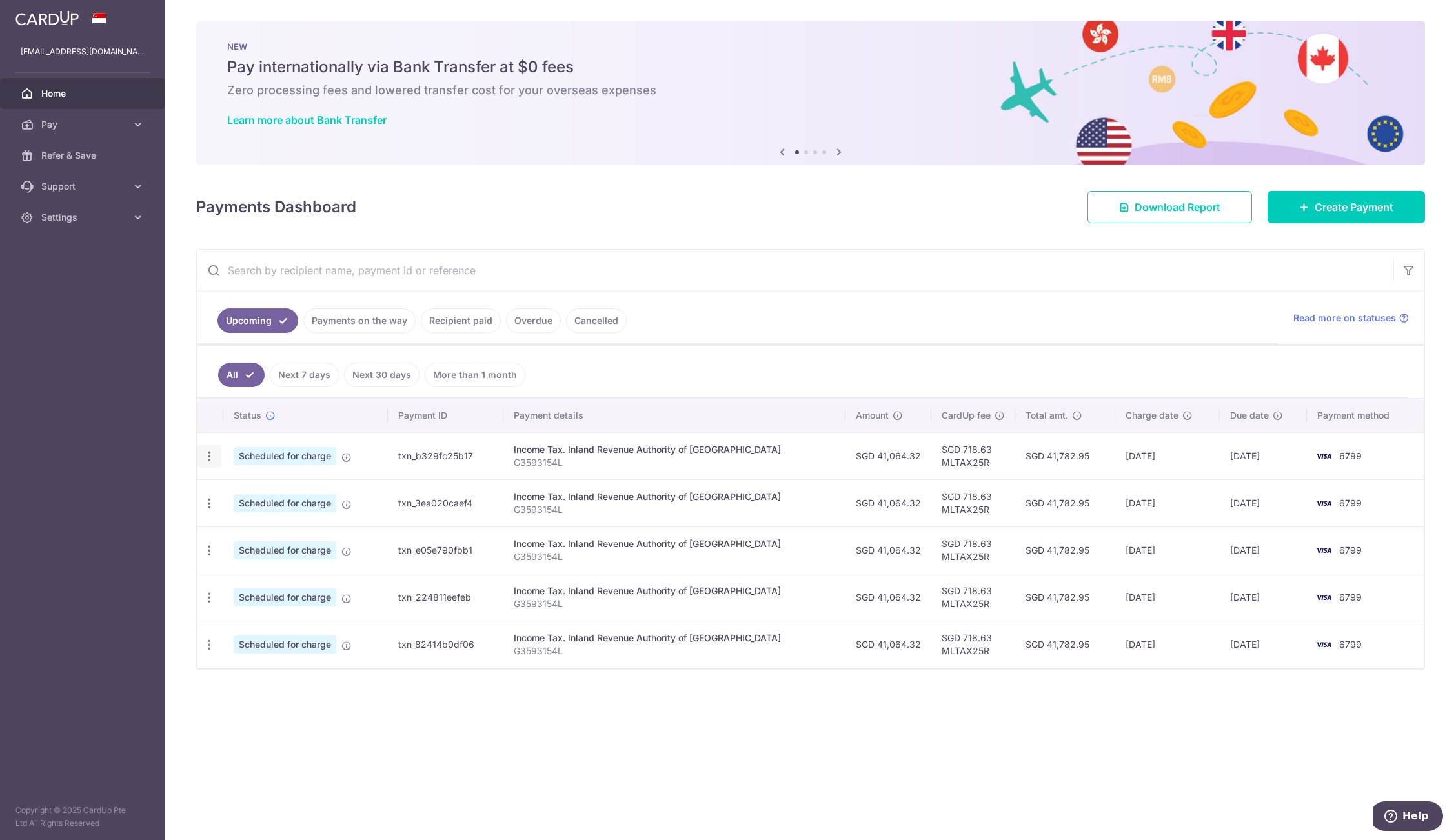
click at [212, 456] on icon "button" at bounding box center [210, 457] width 14 height 14
click at [236, 491] on span "Update payment" at bounding box center [278, 491] width 88 height 16
radio input "true"
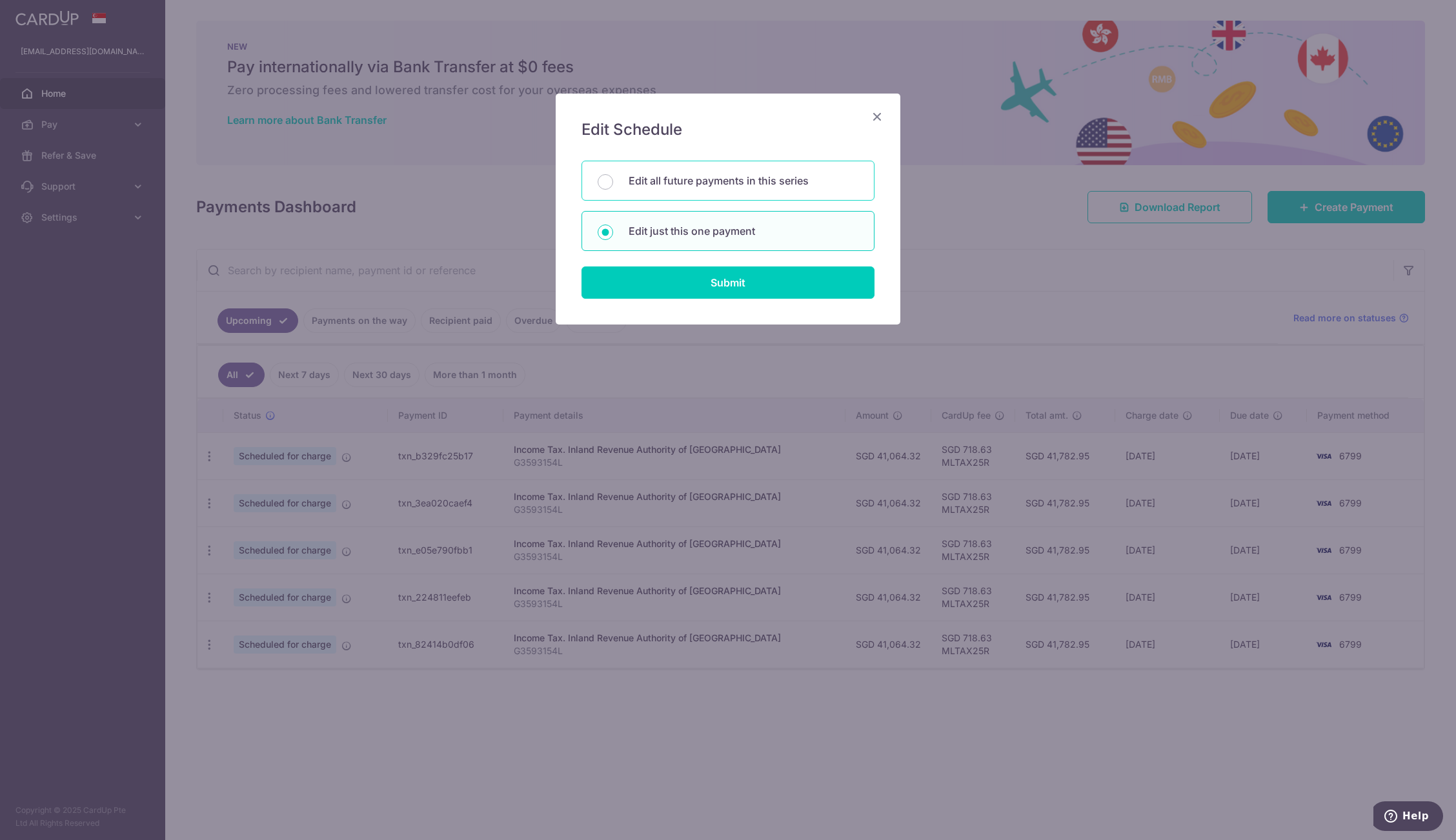
click at [728, 179] on p "Edit all future payments in this series" at bounding box center [743, 180] width 230 height 16
click at [613, 179] on input "Edit all future payments in this series" at bounding box center [606, 182] width 16 height 16
radio input "true"
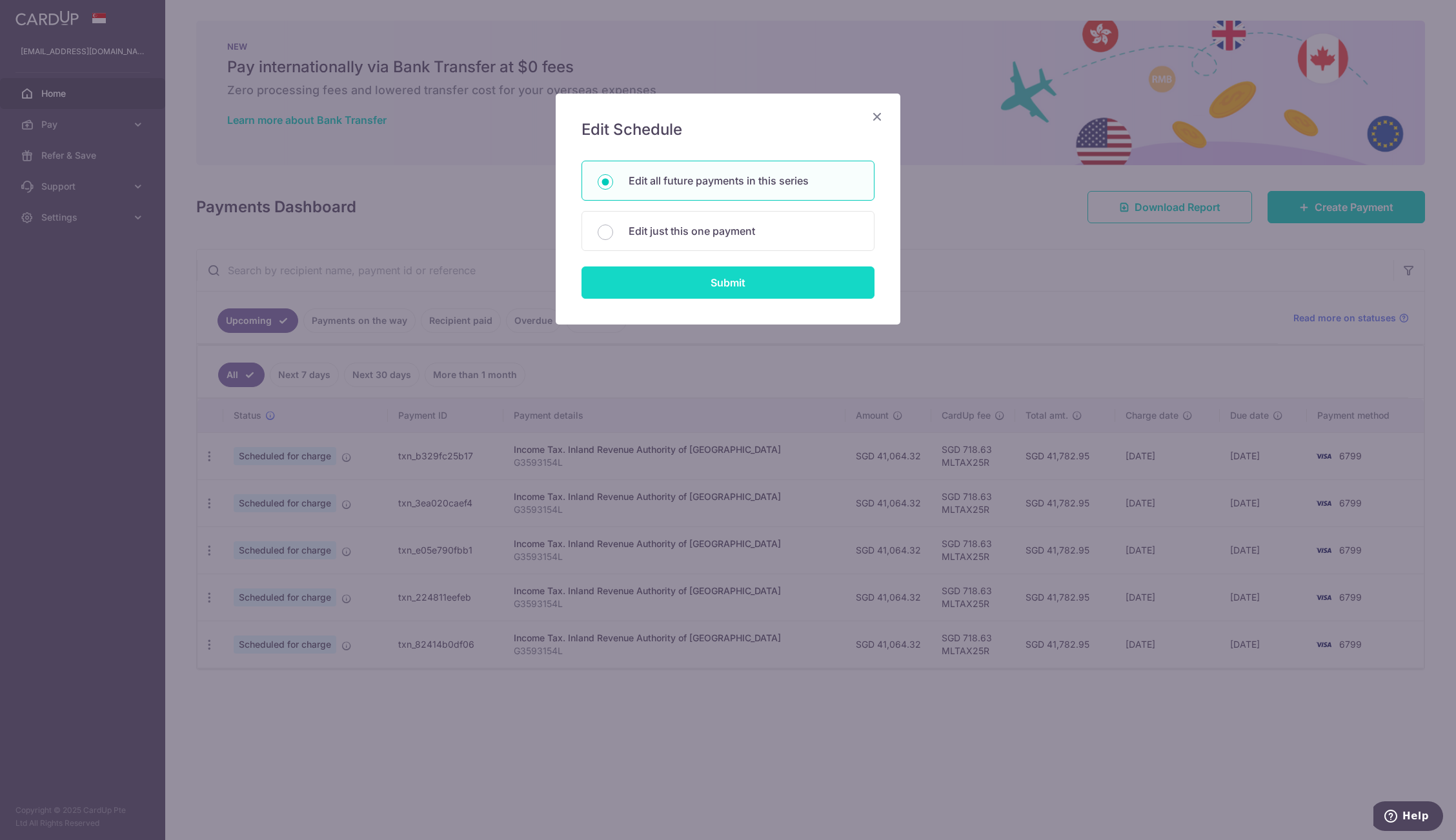
click at [722, 283] on input "Submit" at bounding box center [728, 282] width 293 height 32
radio input "true"
type input "41,064.32"
type input "G3593154L"
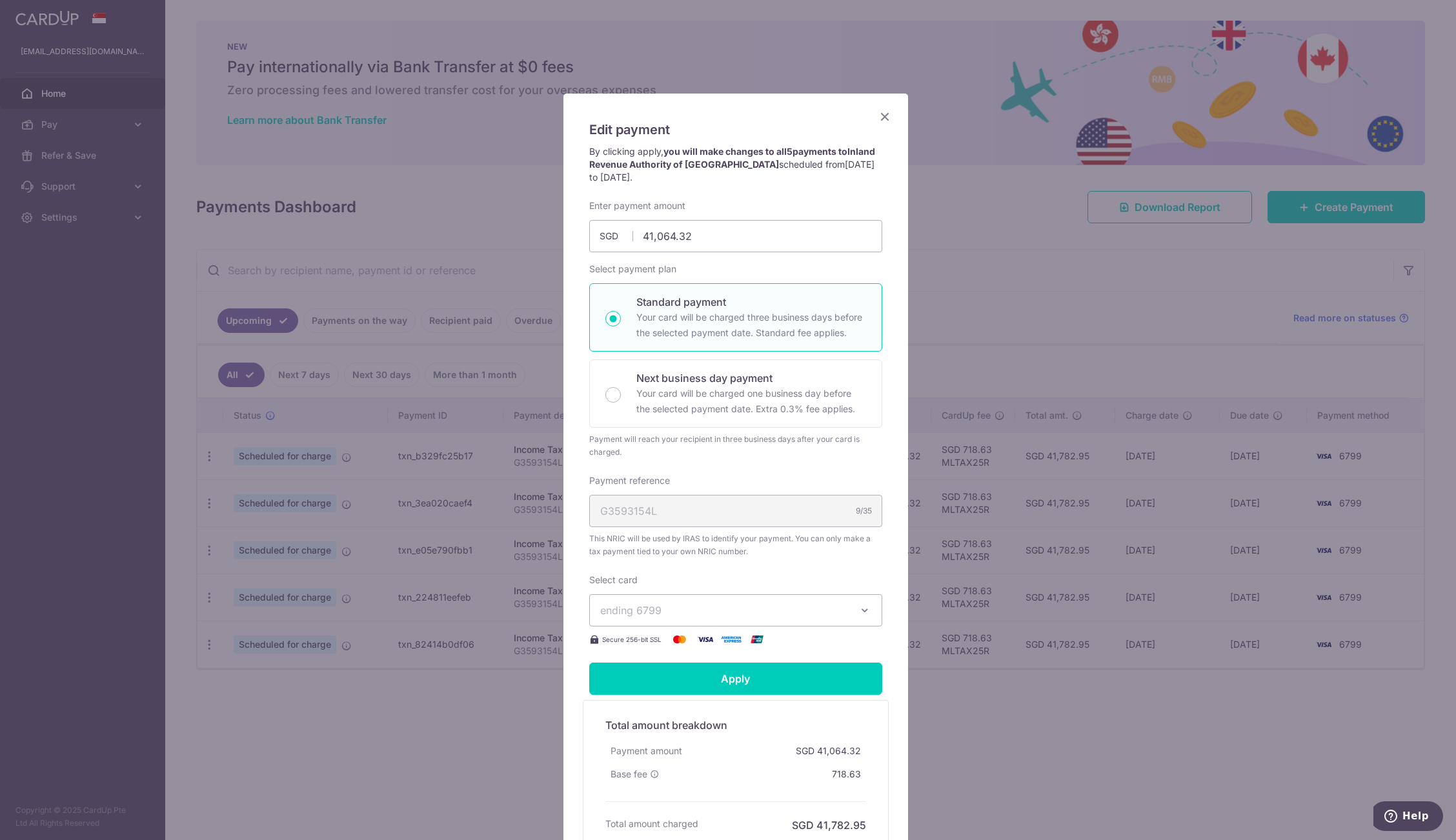
click at [792, 603] on span "ending 6799" at bounding box center [724, 611] width 247 height 16
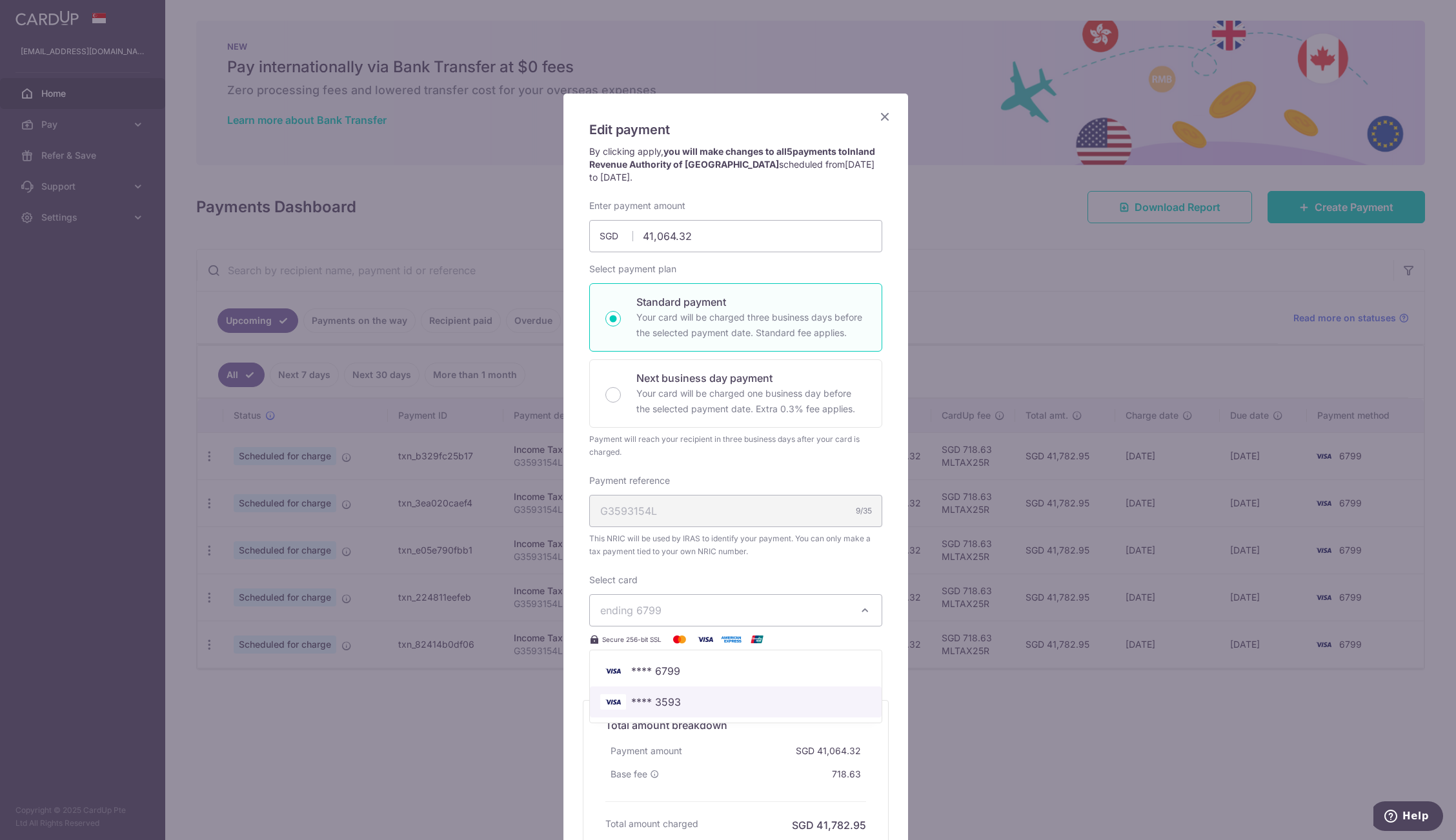
click at [685, 698] on span "**** 3593" at bounding box center [735, 702] width 271 height 16
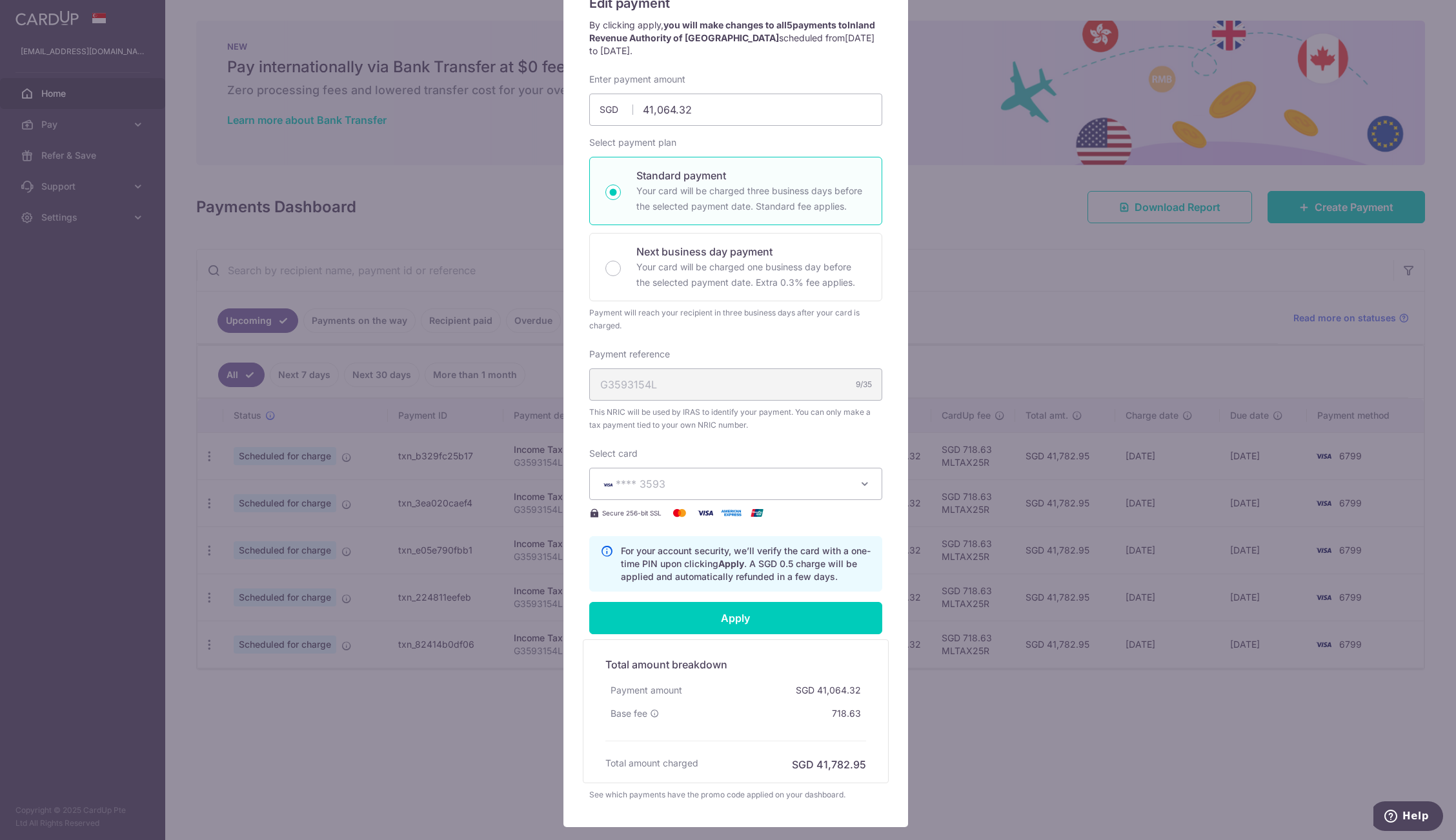
scroll to position [207, 0]
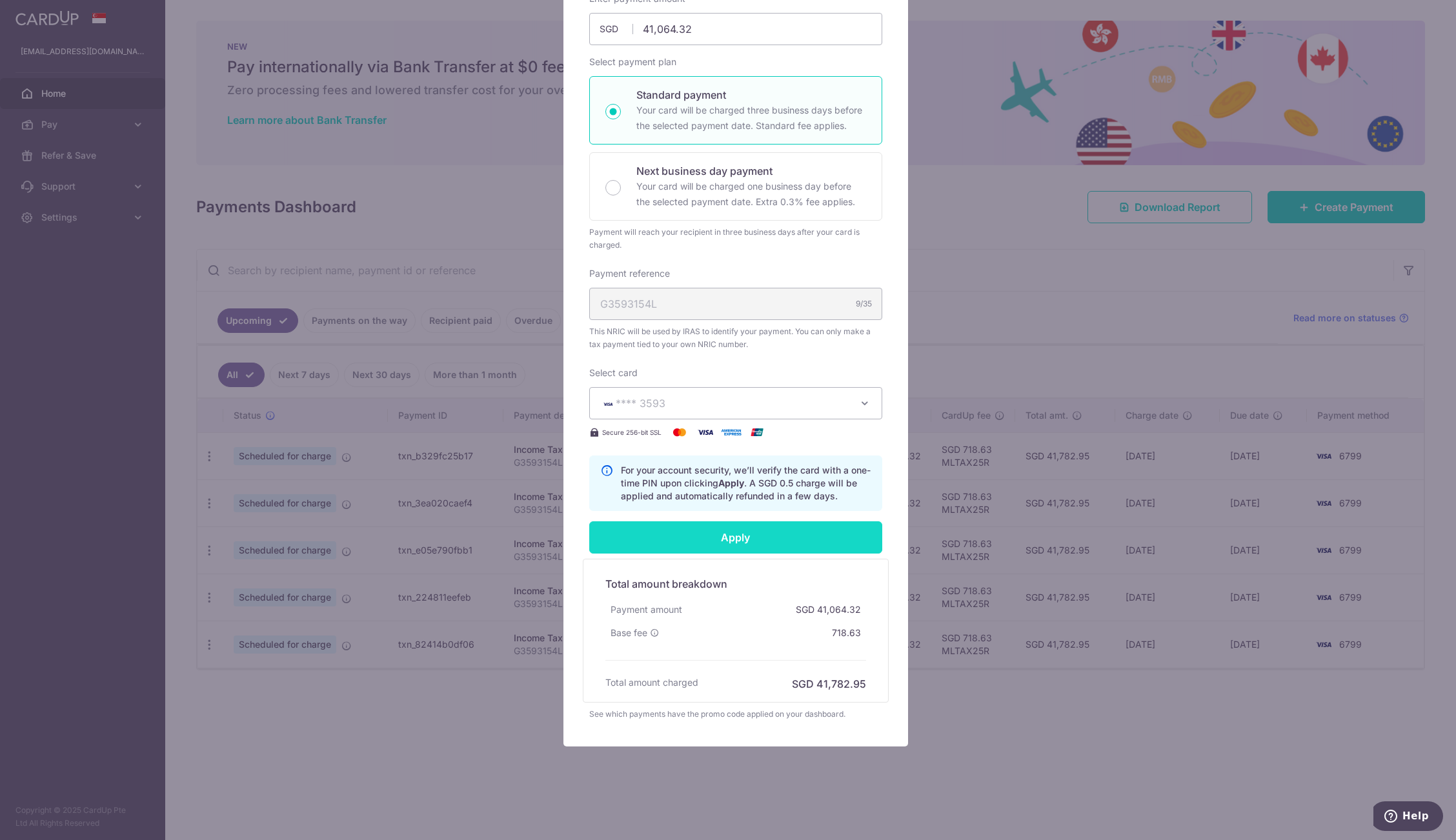
click at [789, 546] on input "Apply" at bounding box center [735, 537] width 293 height 32
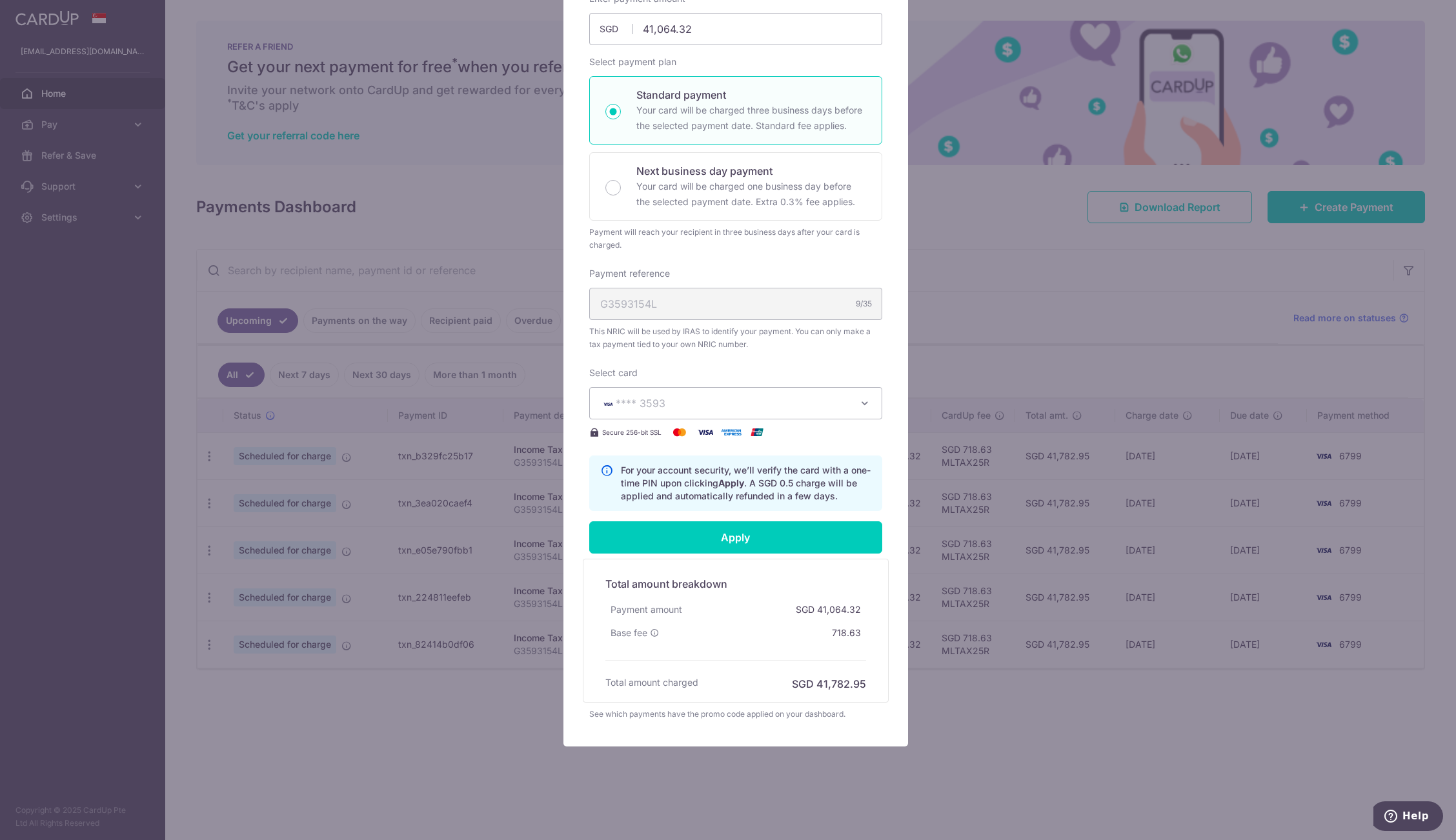
type input "Successfully Applied"
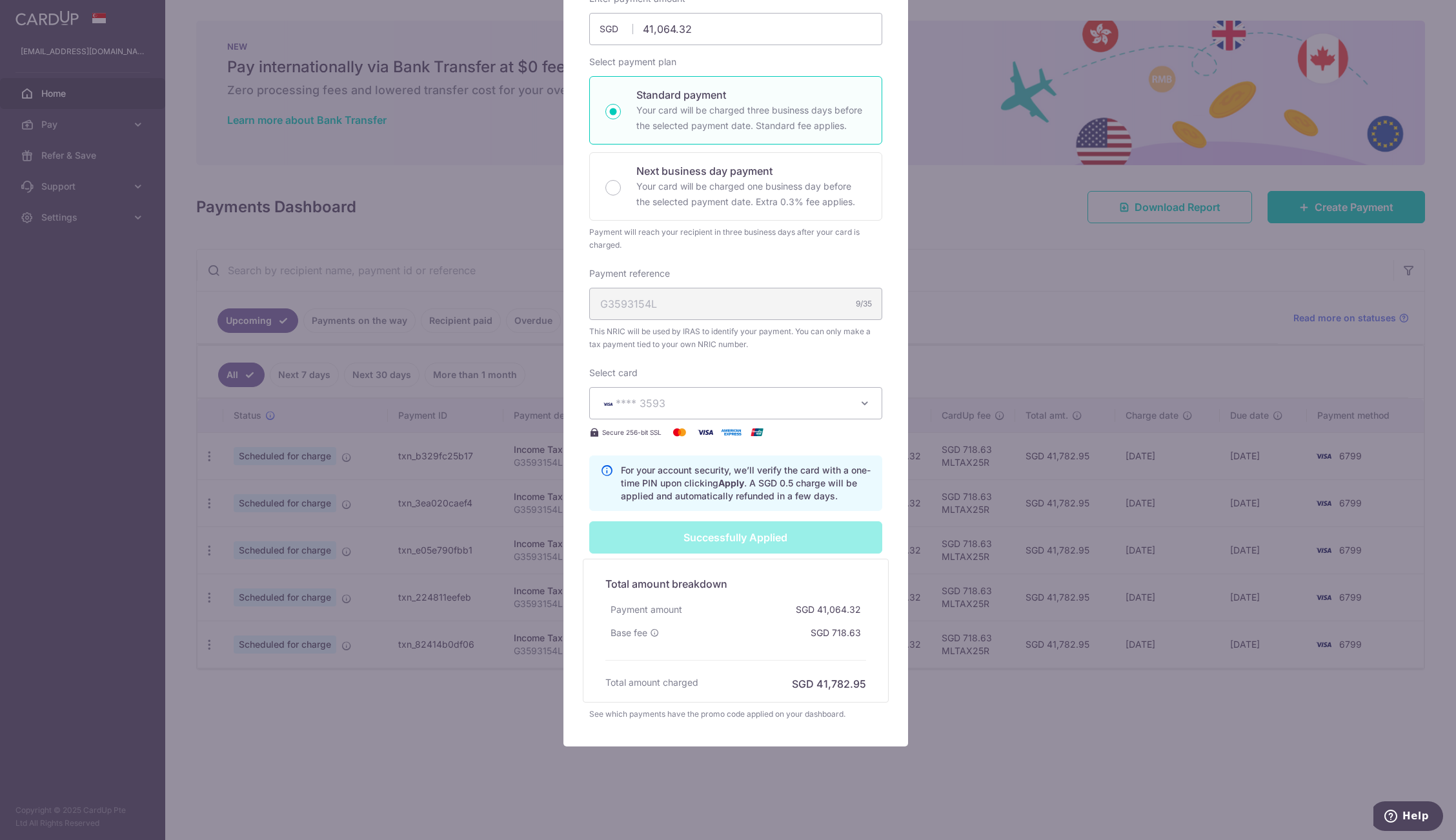
scroll to position [0, 0]
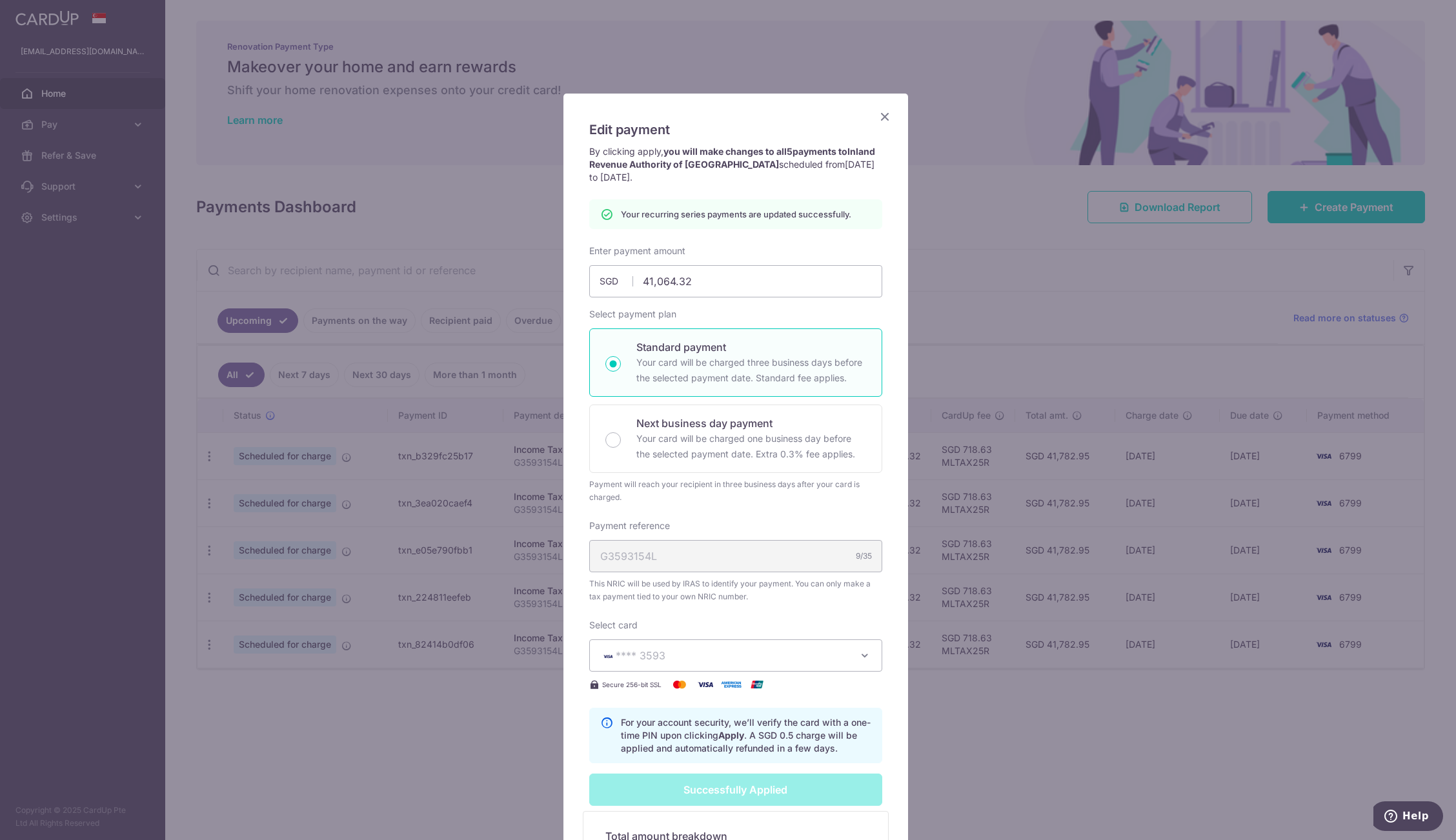
click at [877, 120] on icon "Close" at bounding box center [884, 116] width 16 height 17
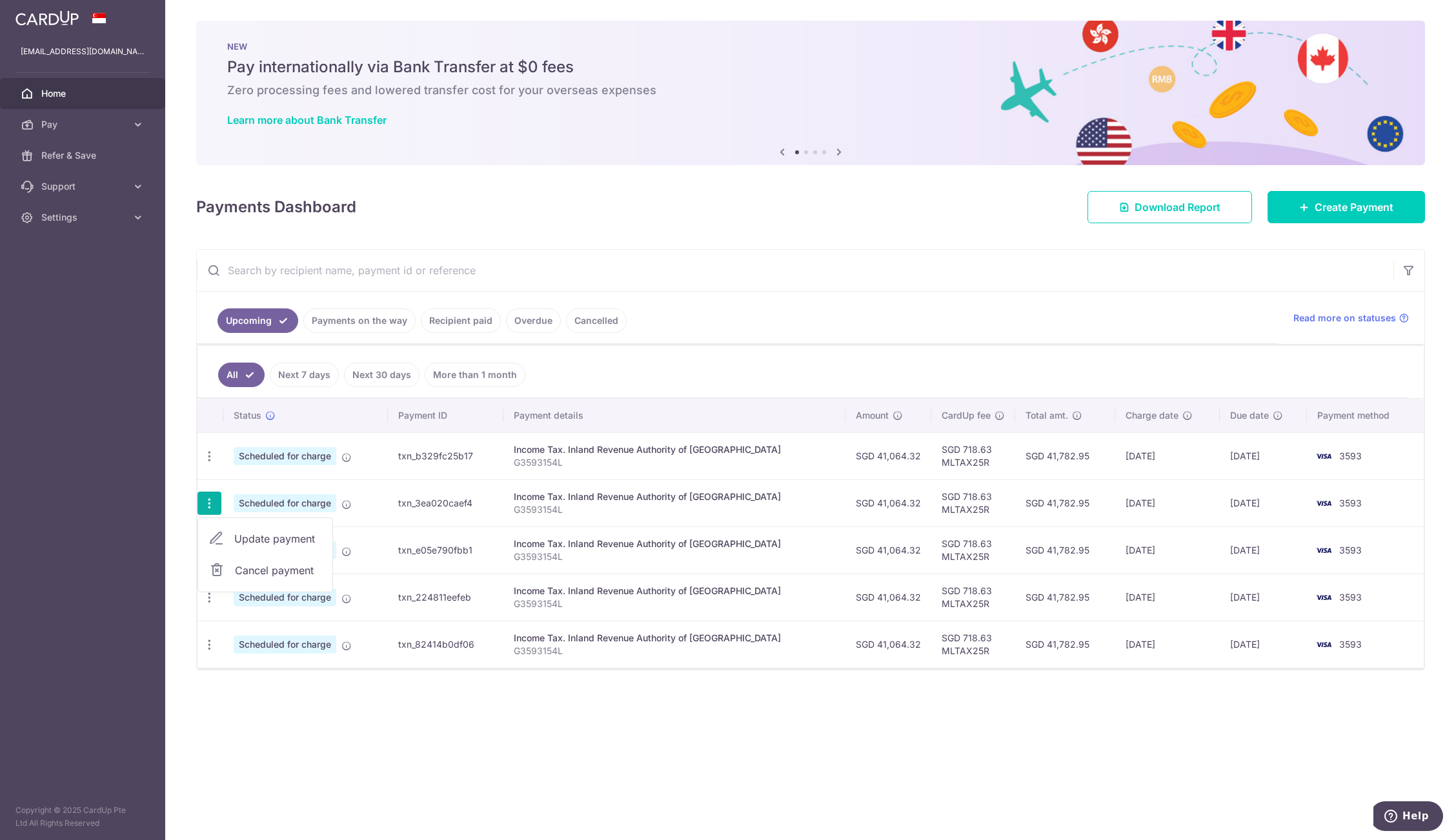
click at [236, 539] on span "Update payment" at bounding box center [278, 539] width 88 height 16
radio input "true"
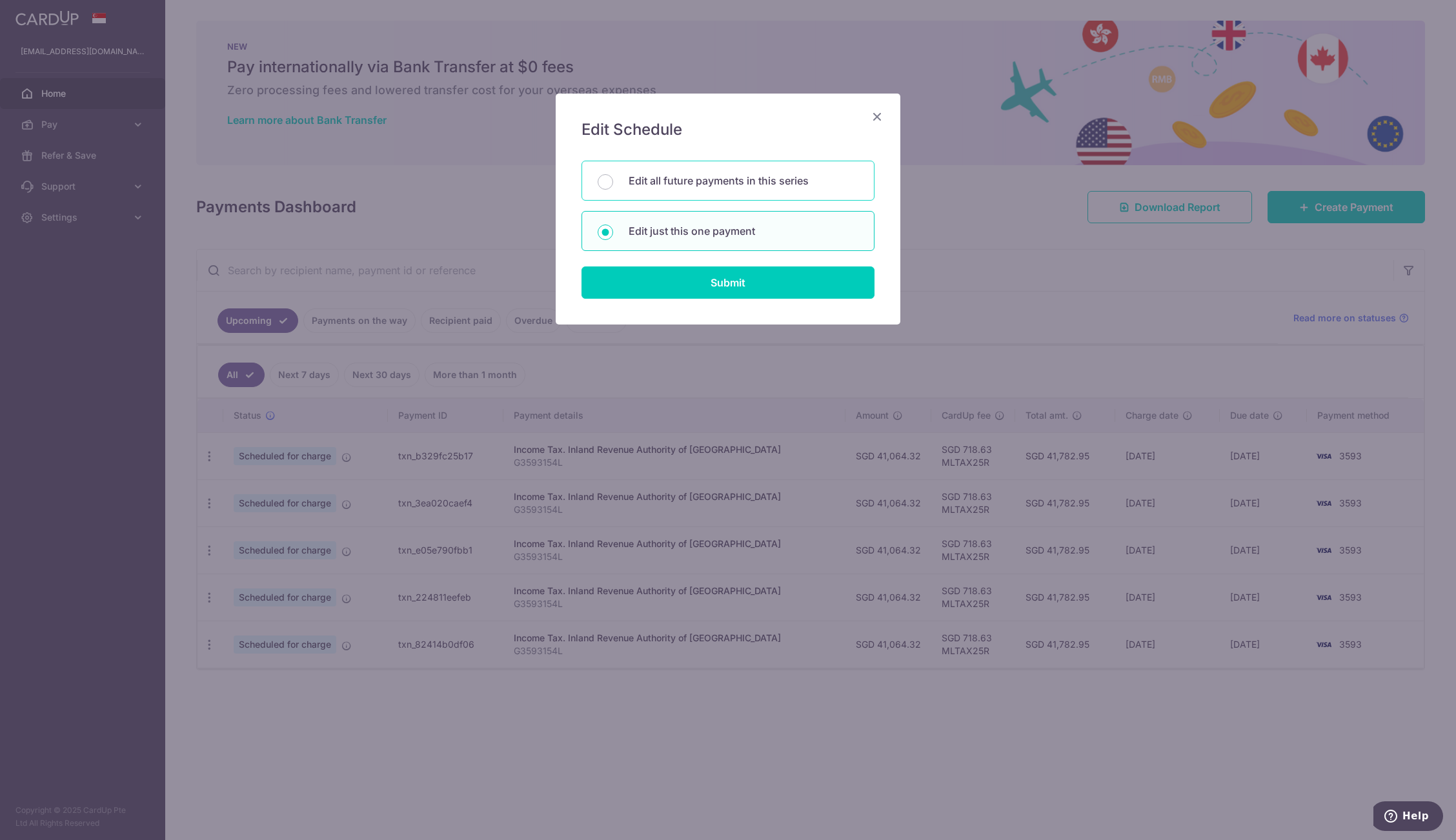
click at [726, 195] on div "Edit all future payments in this series" at bounding box center [728, 180] width 293 height 40
radio input "true"
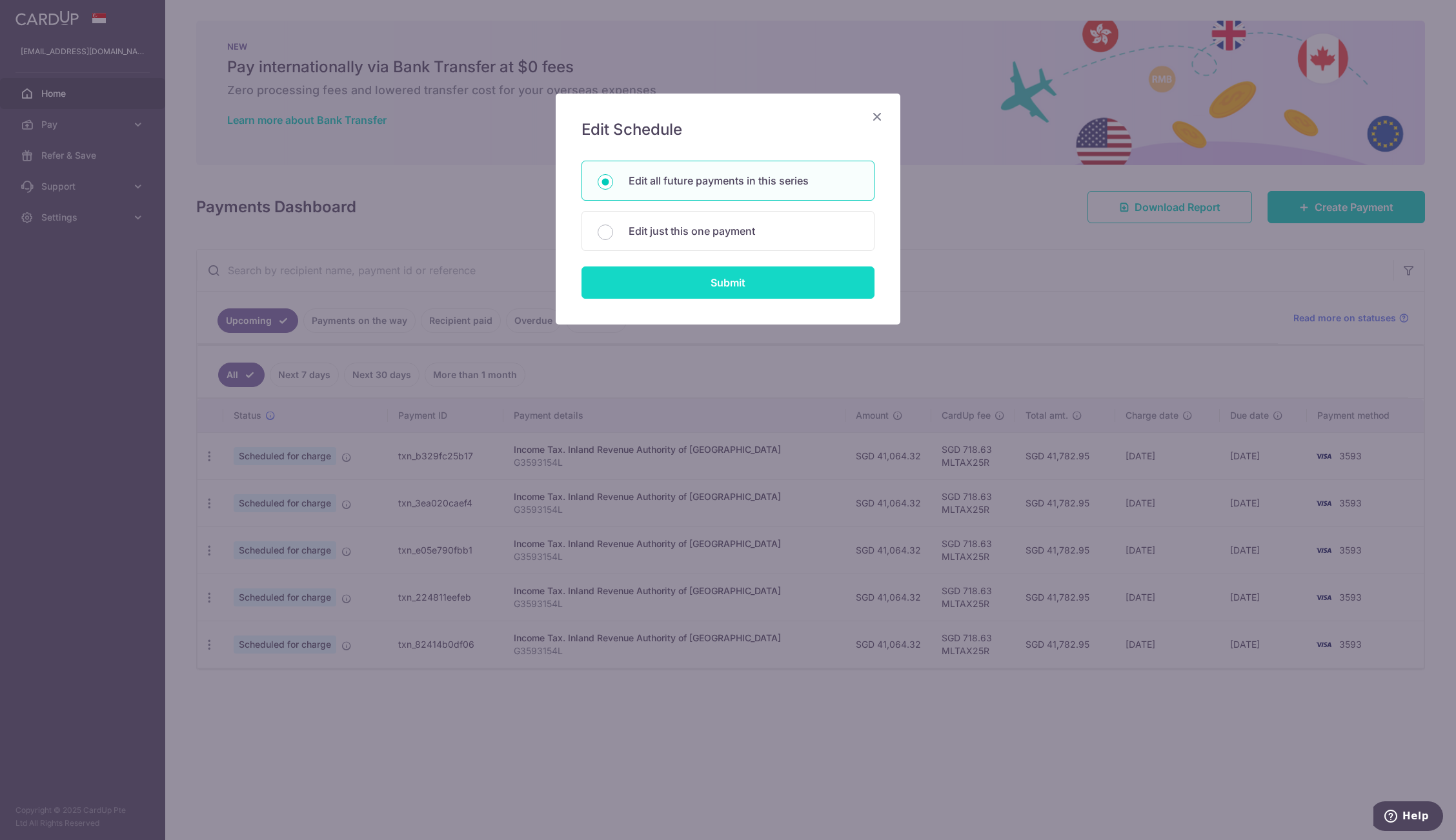
click at [748, 280] on input "Submit" at bounding box center [728, 282] width 293 height 32
radio input "true"
type input "41,064.32"
type input "G3593154L"
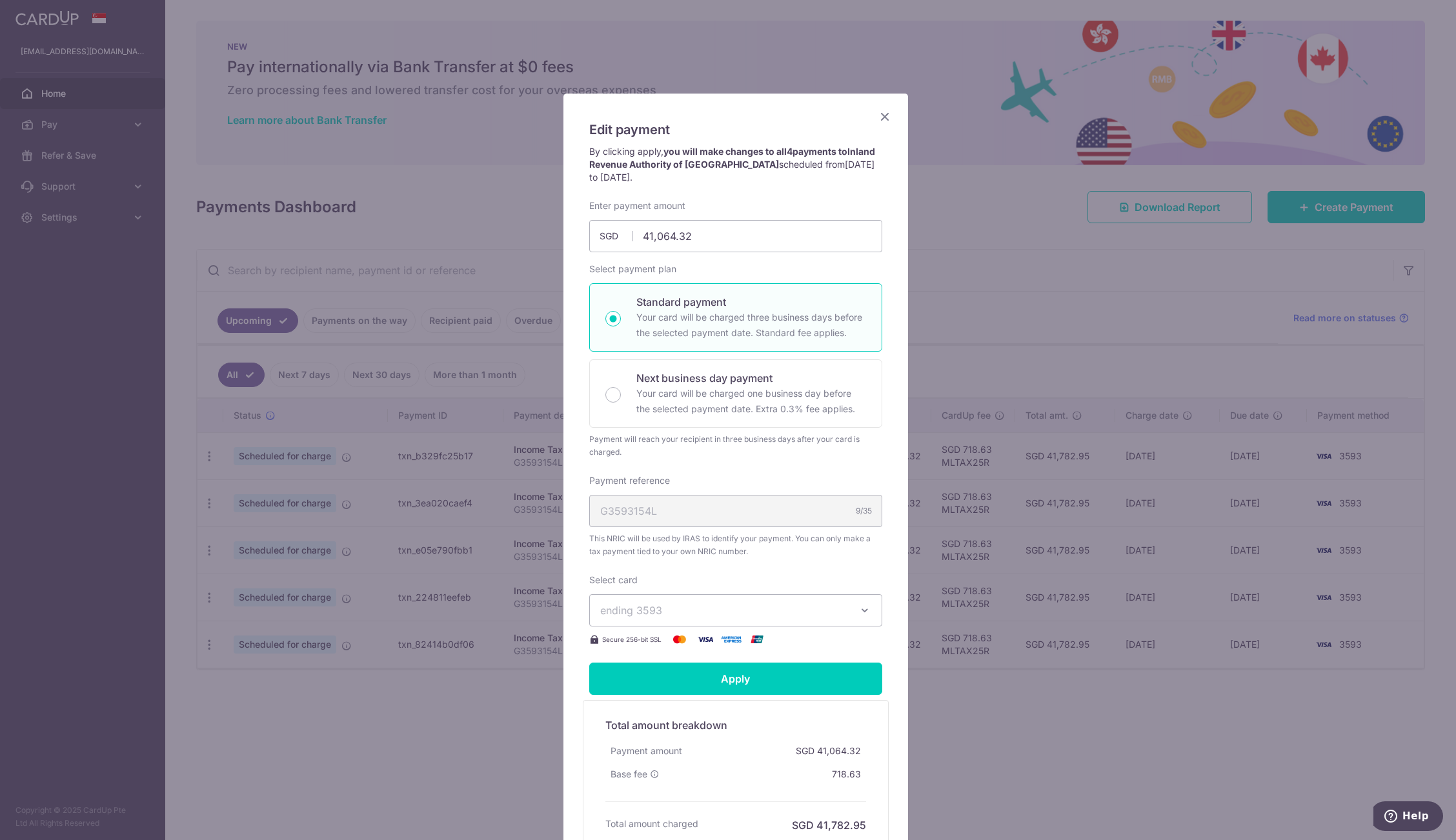
click at [878, 116] on icon "Close" at bounding box center [884, 116] width 16 height 17
